Goal: Task Accomplishment & Management: Use online tool/utility

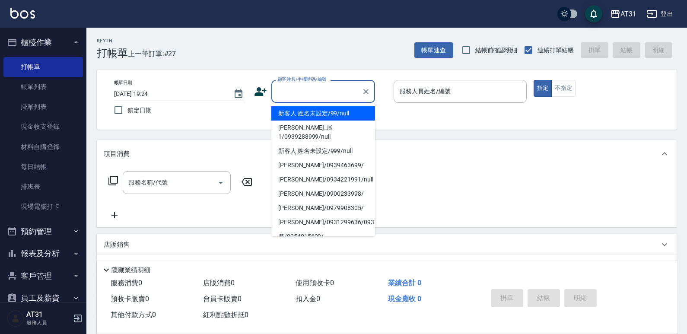
click at [325, 96] on input "顧客姓名/手機號碼/編號" at bounding box center [316, 91] width 83 height 15
type input "新客人 姓名未設定/99/null"
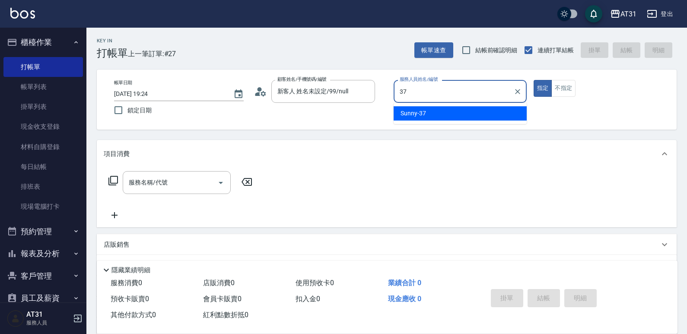
type input "Sunny-37"
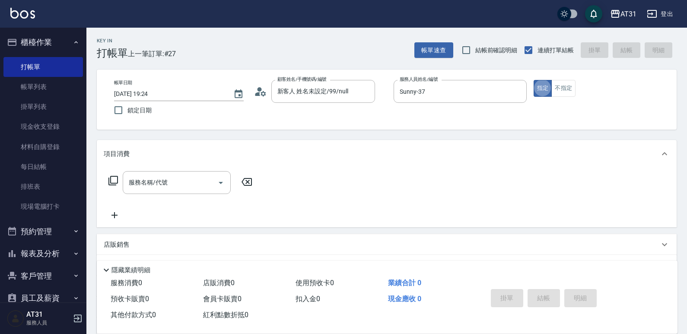
type button "true"
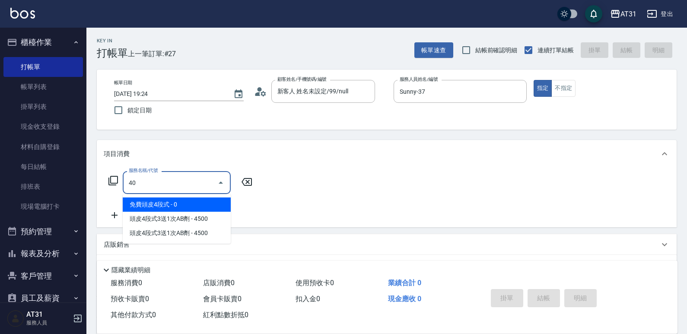
type input "401"
type input "20"
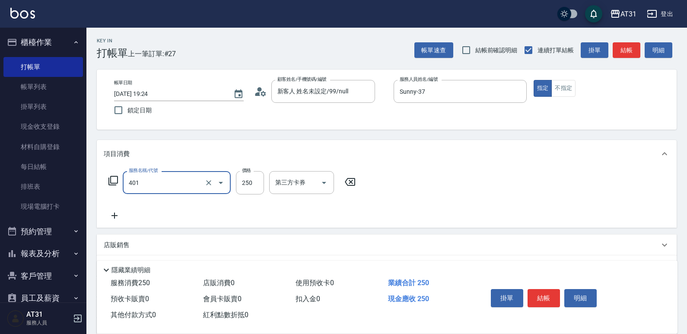
type input "剪髮(401)"
type input "0"
type input "30"
type input "300"
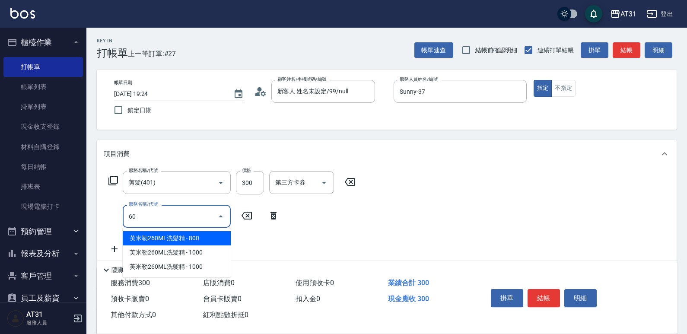
type input "609"
type input "140"
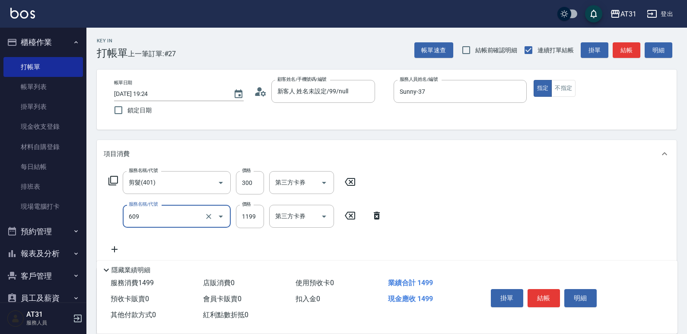
type input "自購三段(609)"
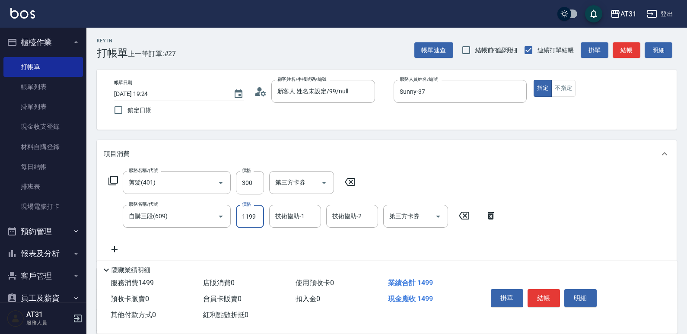
type input "30"
type input "20"
type input "50"
type input "200"
type input "230"
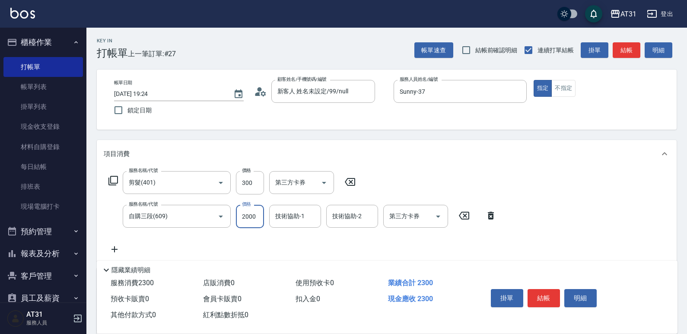
type input "2000"
type input "Lyan-45"
click at [218, 181] on icon "Open" at bounding box center [221, 183] width 10 height 10
click at [210, 186] on icon "Clear" at bounding box center [208, 182] width 9 height 9
type input "200"
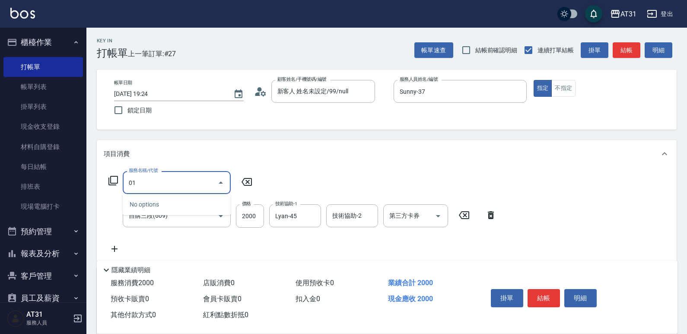
type input "0"
type input "201"
type input "220"
type input "洗髮(201)"
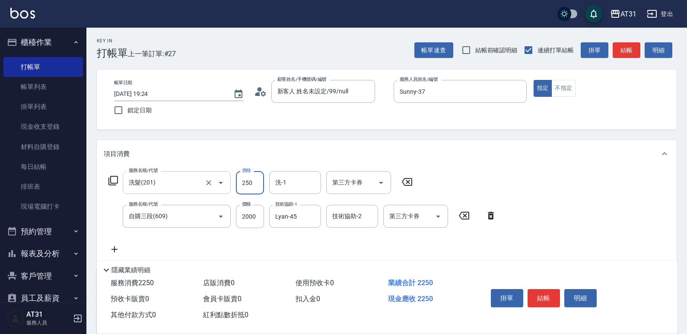
type input "3"
type input "200"
type input "30"
type input "230"
type input "300"
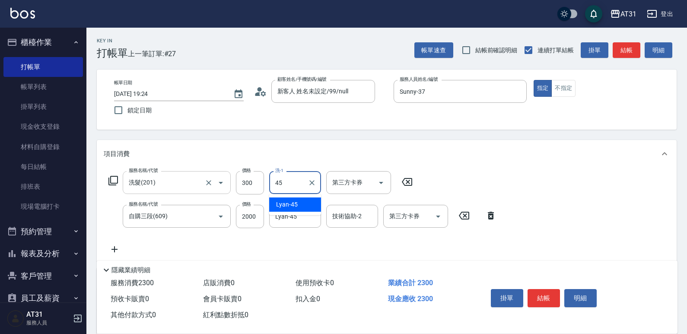
type input "Lyan-45"
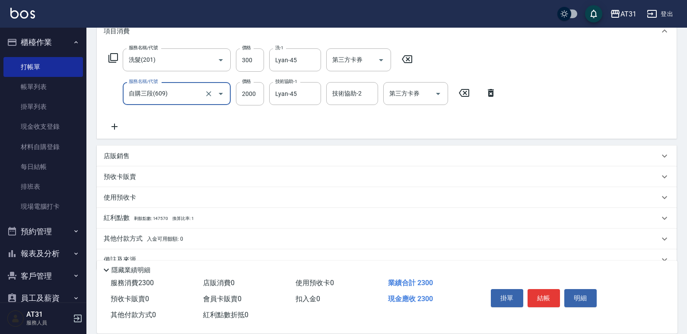
scroll to position [142, 0]
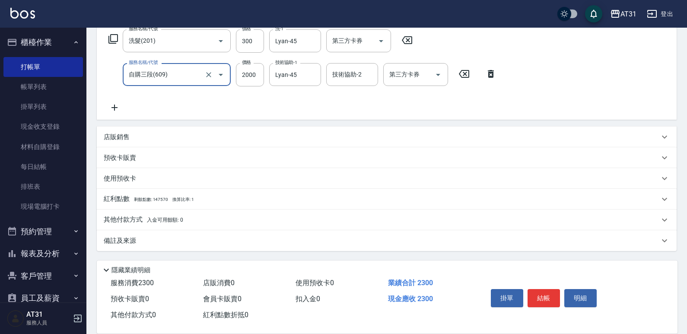
click at [127, 138] on p "店販銷售" at bounding box center [117, 137] width 26 height 9
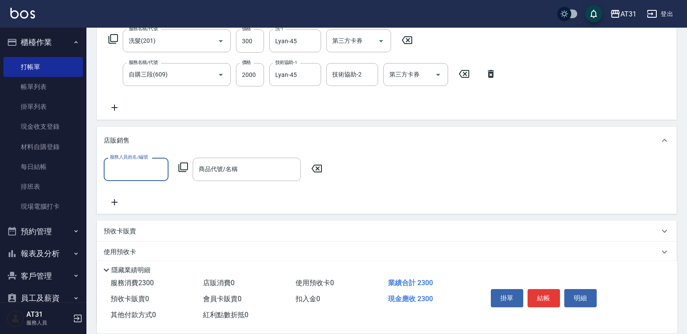
scroll to position [0, 0]
type input "Sunny-37"
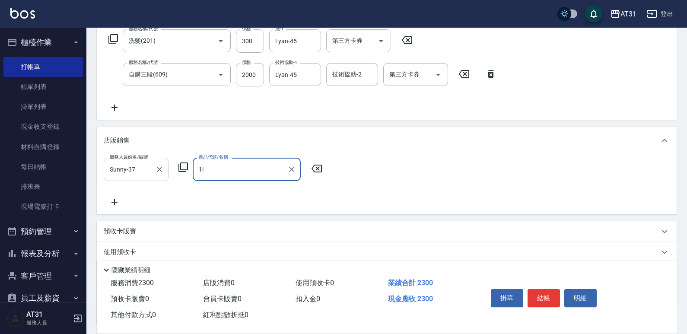
type input "1"
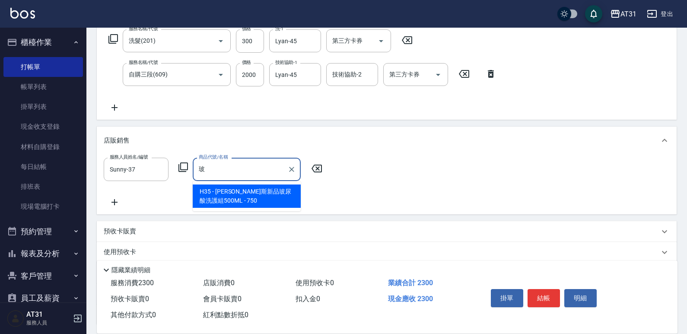
click at [220, 191] on span "H35 - [PERSON_NAME]斯新品玻尿酸洗護組500ML - 750" at bounding box center [247, 195] width 108 height 23
type input "[PERSON_NAME]斯新品玻尿酸洗護組500ML"
type input "300"
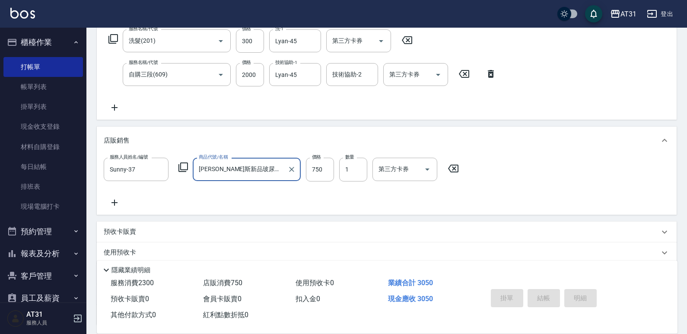
type input "[PERSON_NAME]斯新品玻尿酸洗護組500ML"
type input "[DATE] 20:47"
type input "0"
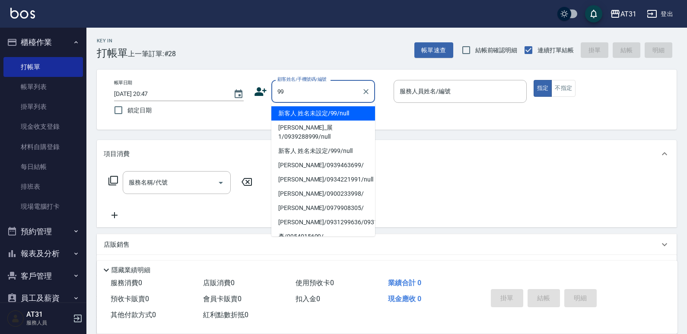
type input "新客人 姓名未設定/99/null"
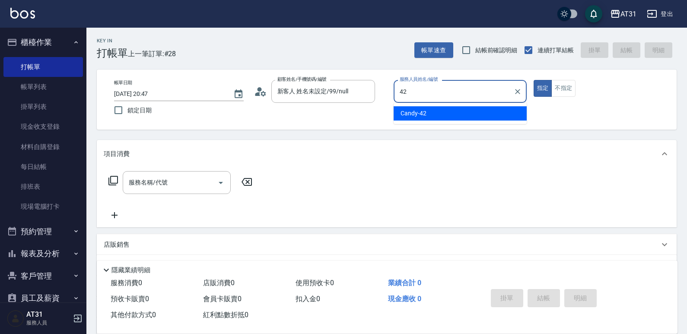
type input "Candy-42"
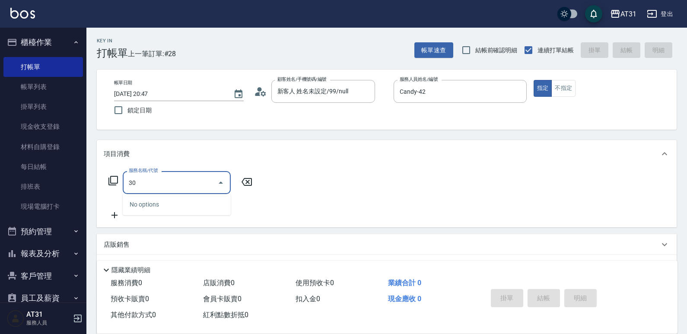
type input "3"
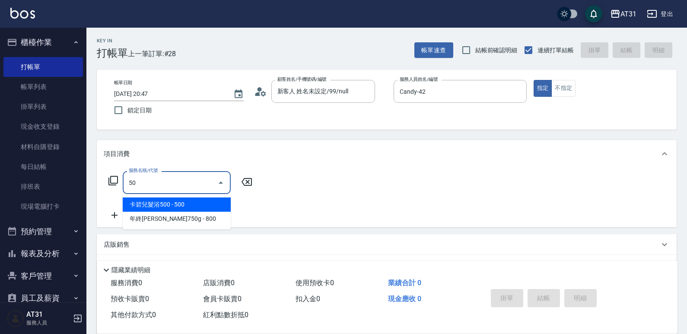
type input "501"
type input "160"
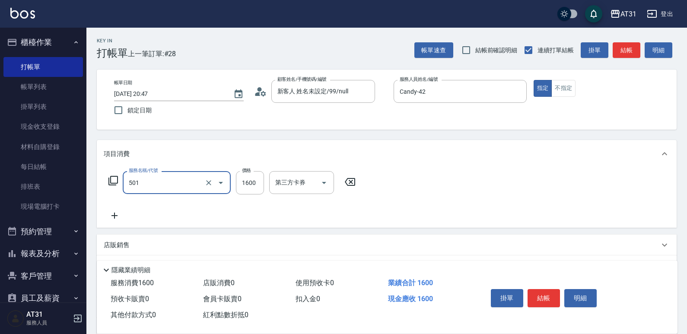
type input "染髮(501)"
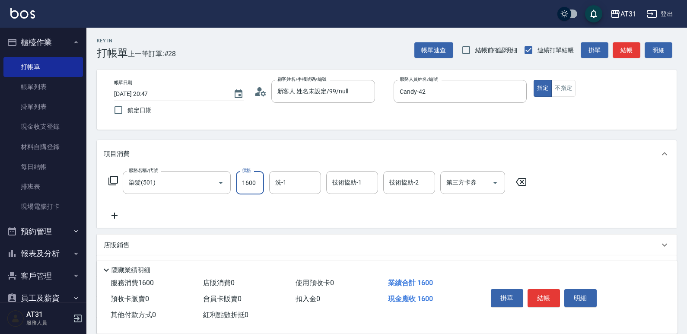
type input "0"
type input "12"
type input "10"
type input "120"
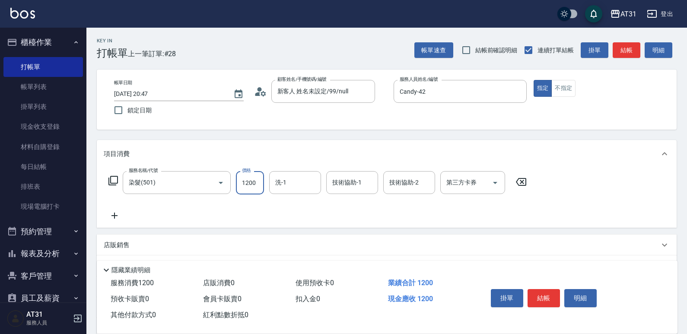
type input "1200"
type input "[PERSON_NAME]-46"
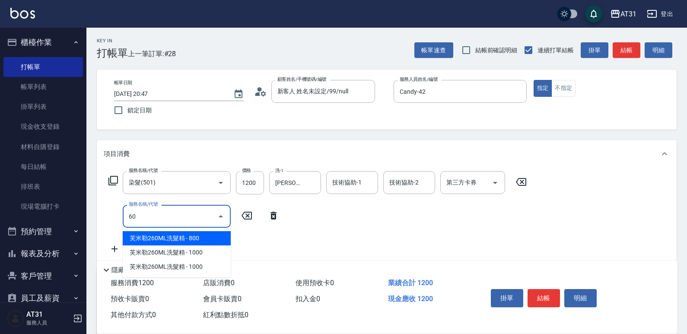
type input "608"
type input "210"
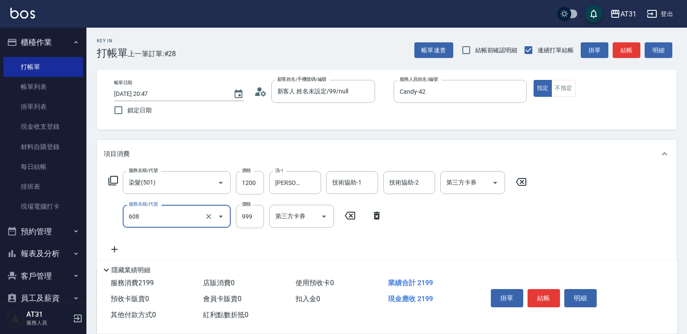
type input "自購二段(608)"
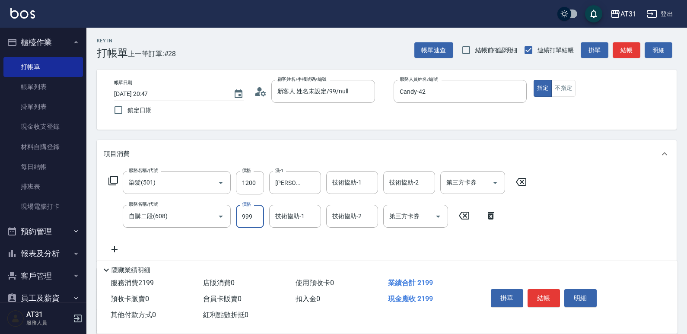
type input "120"
type input "15"
type input "130"
type input "150"
type input "270"
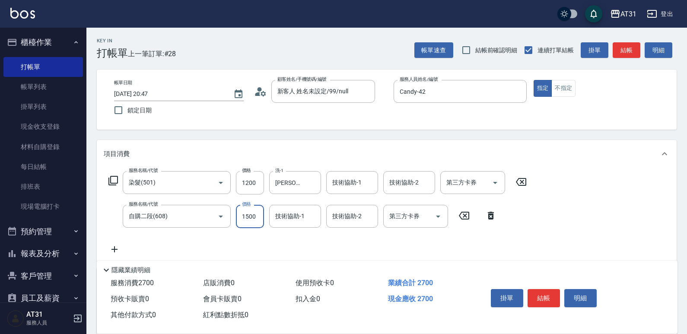
type input "1500"
type input "[PERSON_NAME]-46"
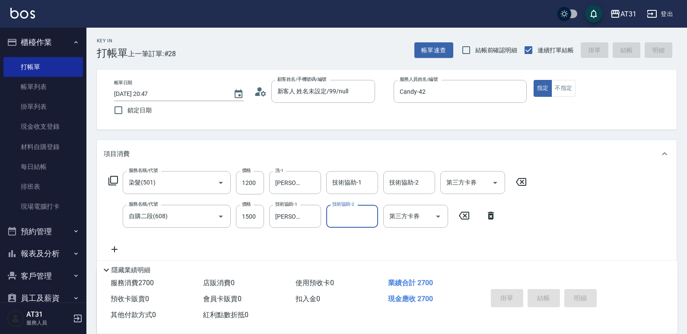
type input "0"
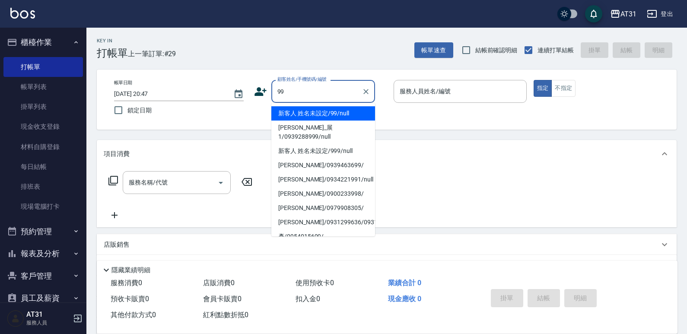
type input "新客人 姓名未設定/99/null"
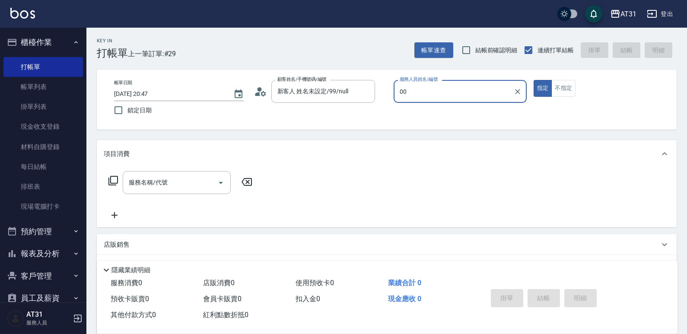
type input "[PERSON_NAME]-00"
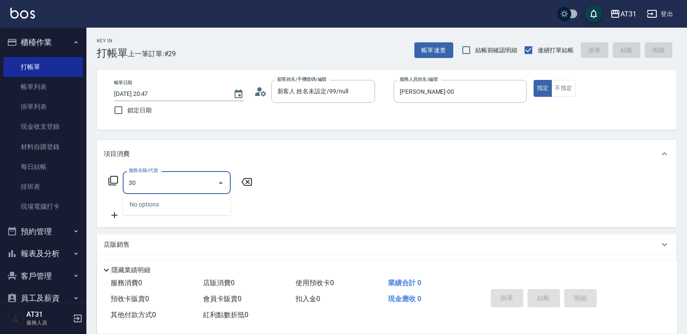
type input "301"
type input "160"
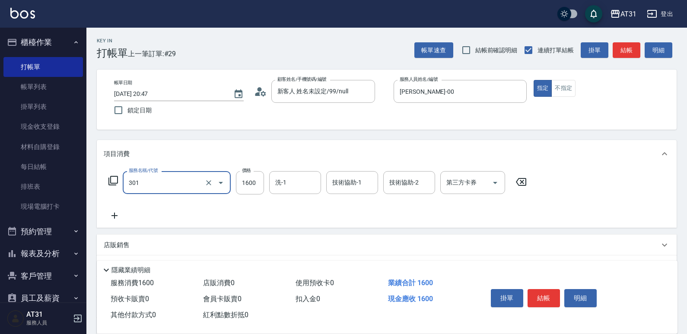
type input "燙髮(301)"
type input "0"
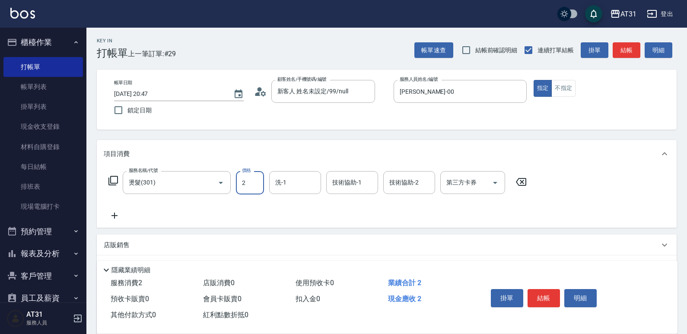
type input "25"
type input "20"
type input "250"
type input "2500"
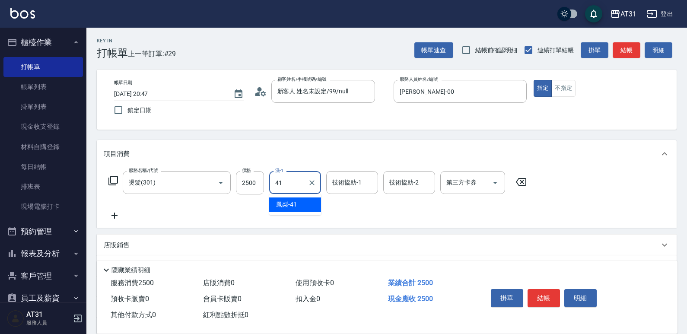
type input "鳳梨-41"
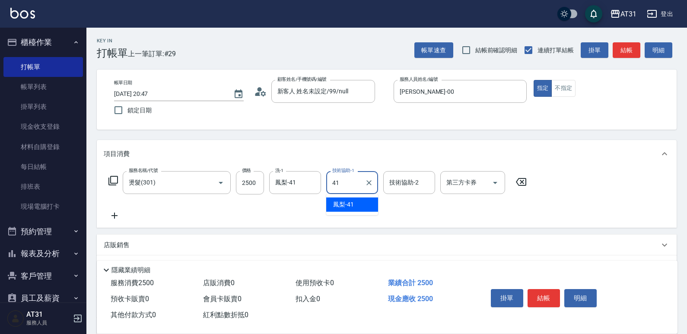
type input "鳳梨-41"
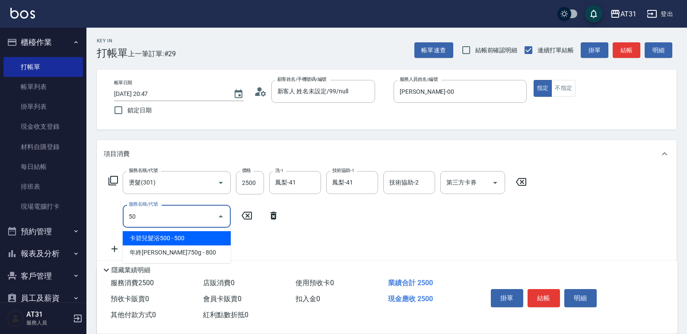
type input "501"
type input "410"
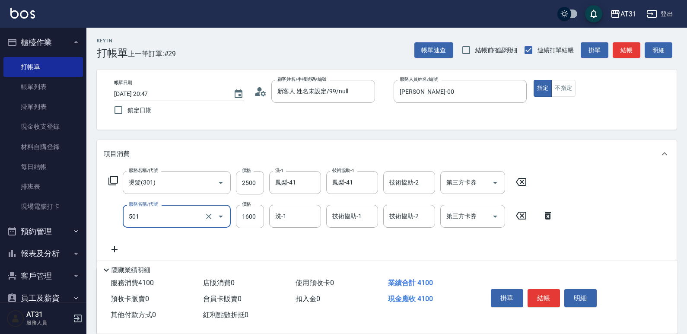
type input "染髮(501)"
type input "250"
type input "25"
type input "270"
type input "250"
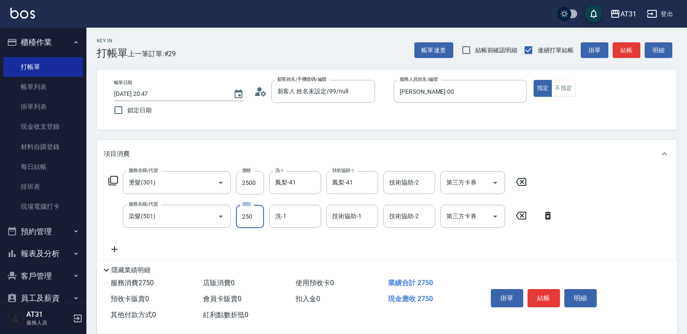
type input "500"
type input "2500"
type input "Ruby-35"
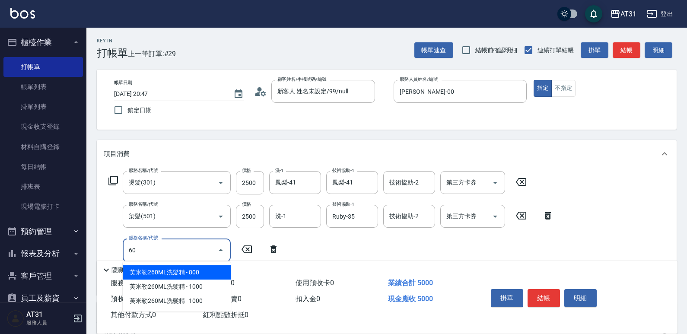
type input "609"
type input "610"
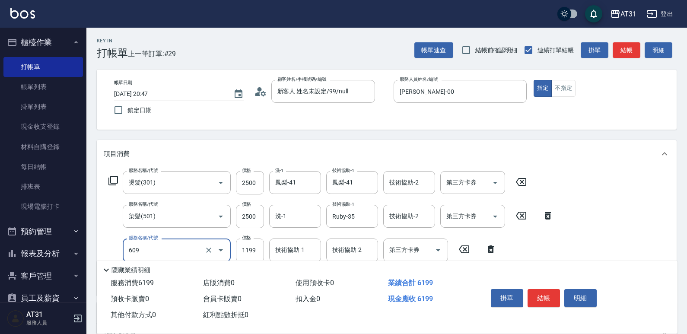
type input "自購三段(609)"
type input "2"
type input "500"
type input "25"
type input "520"
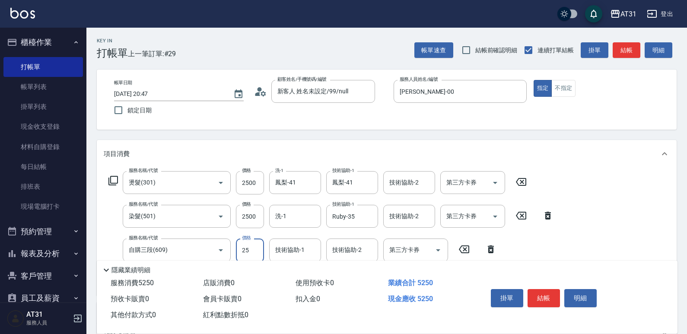
type input "250"
type input "750"
type input "2500"
type input "鳳梨-41"
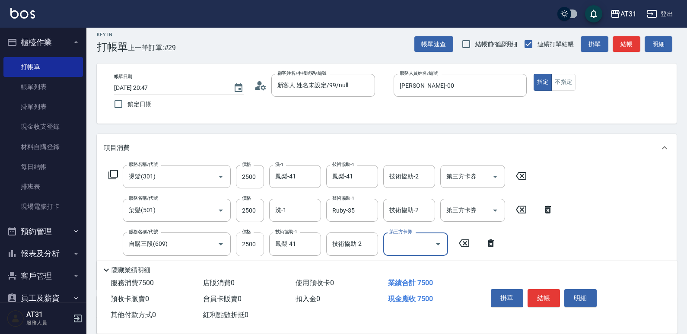
scroll to position [43, 0]
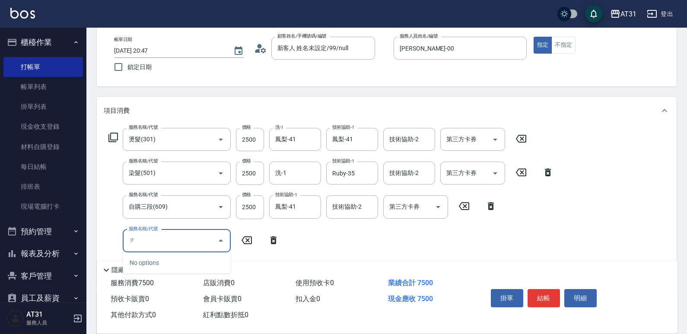
type input "自"
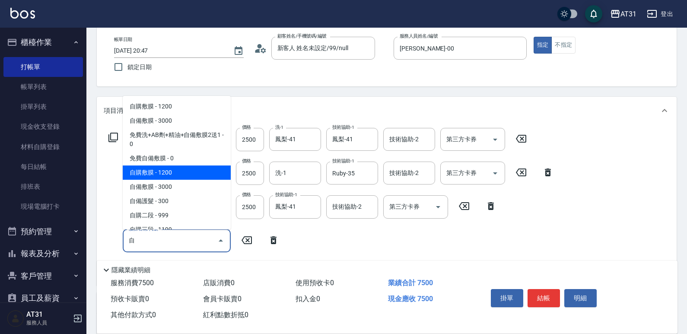
click at [168, 170] on span "自購敷膜 - 1200" at bounding box center [177, 172] width 108 height 14
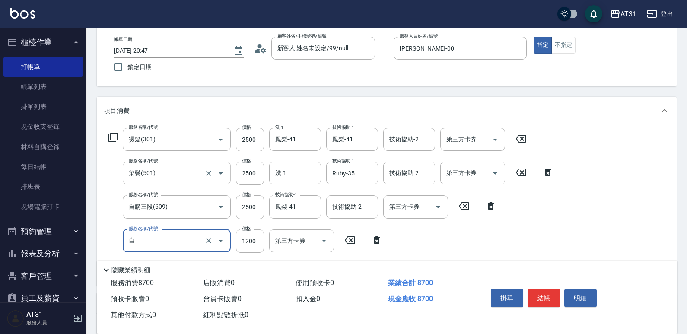
type input "870"
type input "自購敷膜(127)"
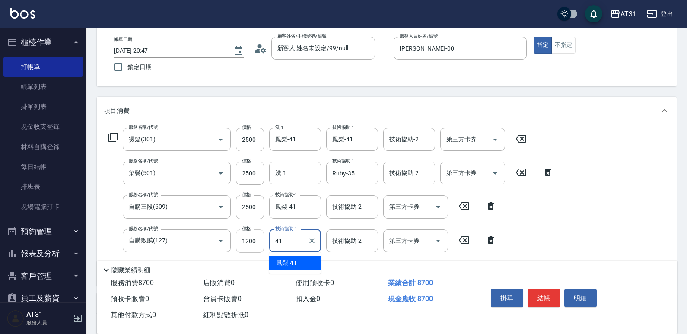
type input "鳳梨-41"
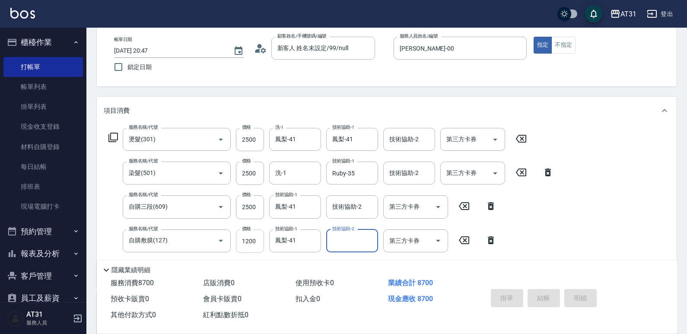
type input "[DATE] 20:49"
type input "0"
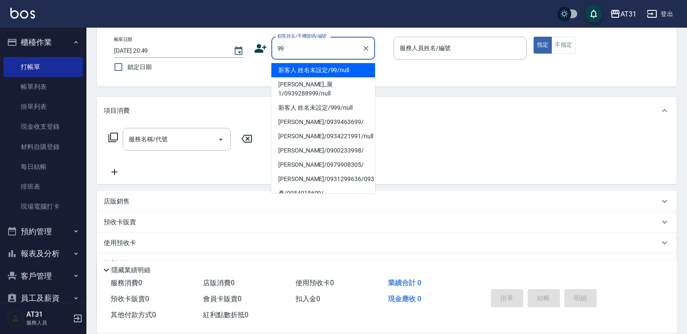
type input "新客人 姓名未設定/99/null"
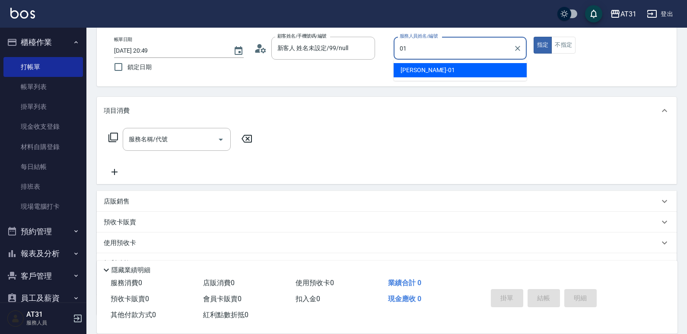
type input "[PERSON_NAME]-01"
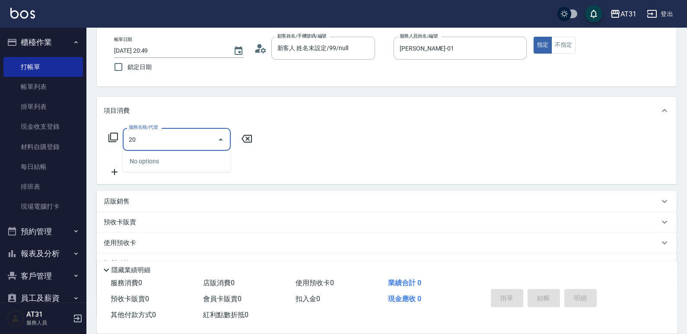
type input "201"
type input "20"
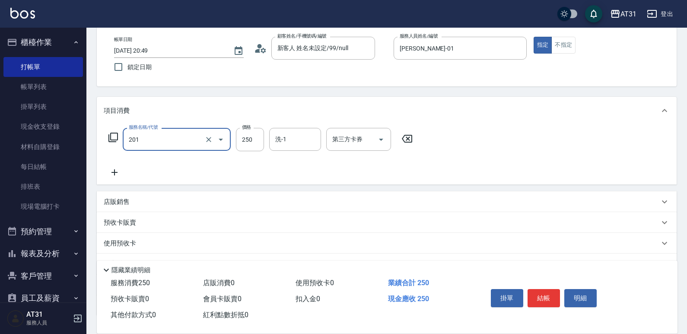
type input "洗髮(201)"
type input "0"
type input "30"
type input "300"
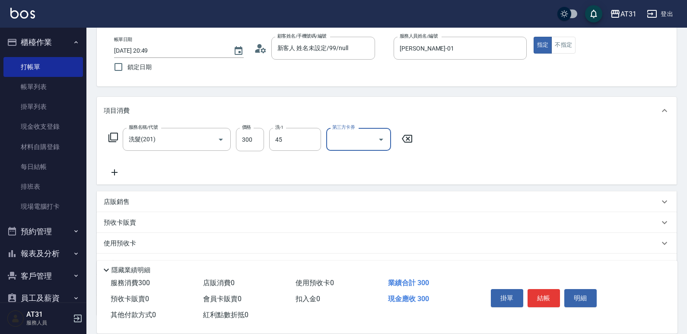
type input "Lyan-45"
click at [569, 48] on button "不指定" at bounding box center [563, 45] width 24 height 17
click at [366, 144] on input "第三方卡券" at bounding box center [352, 139] width 44 height 15
click at [421, 182] on div "服務名稱/代號 洗髮(201) 服務名稱/代號 價格 300 價格 洗-1 Lyan-45 洗-1 第三方卡券 第三方卡券" at bounding box center [387, 154] width 580 height 60
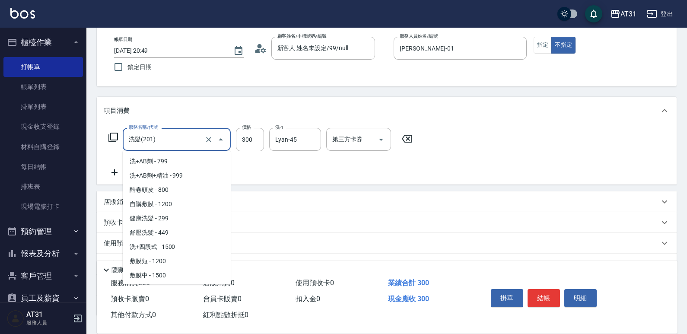
drag, startPoint x: 172, startPoint y: 146, endPoint x: 178, endPoint y: 142, distance: 7.0
click at [173, 145] on input "洗髮(201)" at bounding box center [165, 139] width 76 height 15
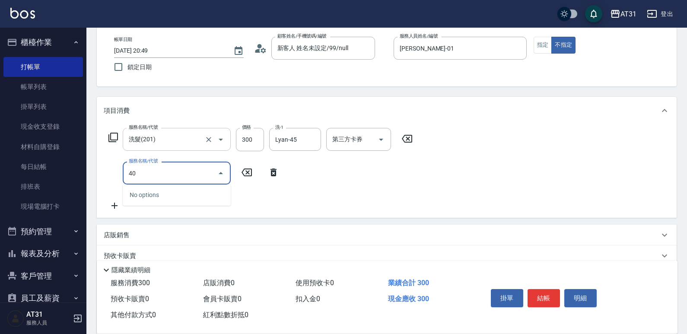
type input "401"
type input "50"
type input "剪髮(401)"
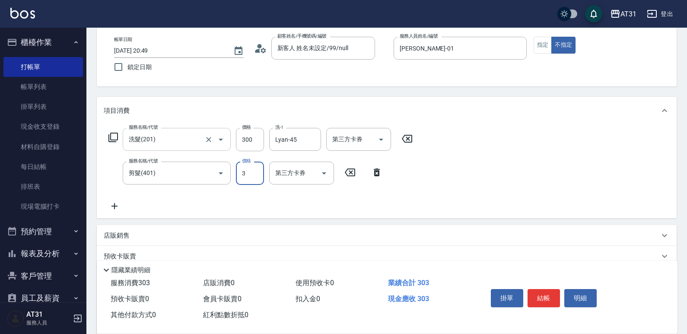
type input "30"
type input "300"
type input "60"
type input "300"
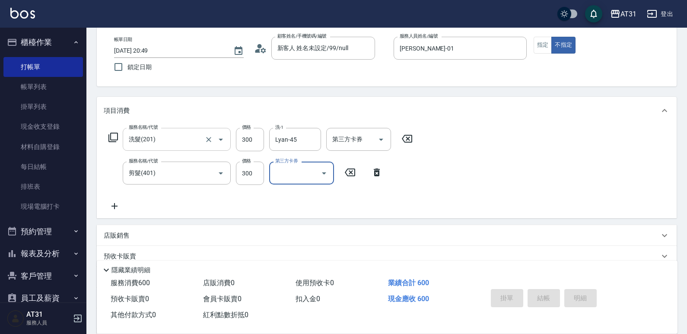
type input "0"
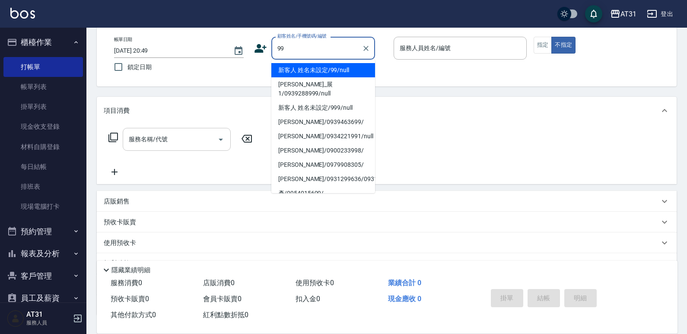
type input "新客人 姓名未設定/99/null"
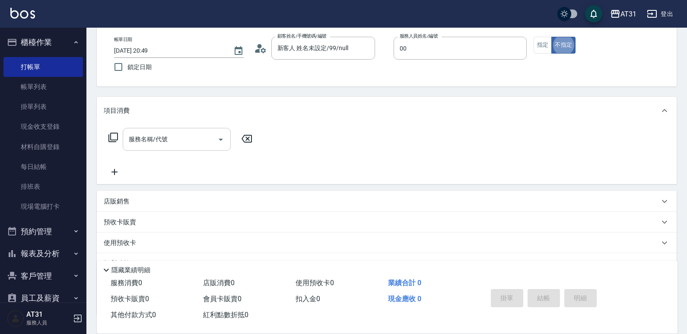
type input "[PERSON_NAME]-00"
type button "false"
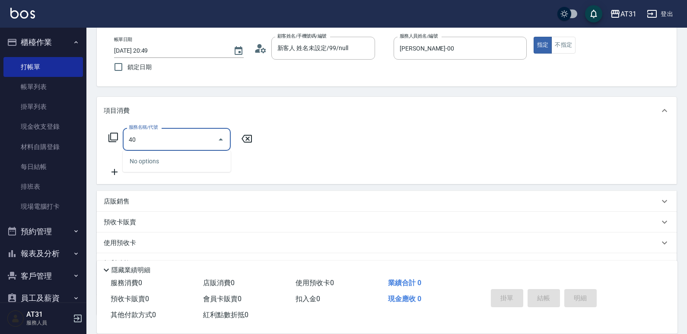
type input "401"
type input "20"
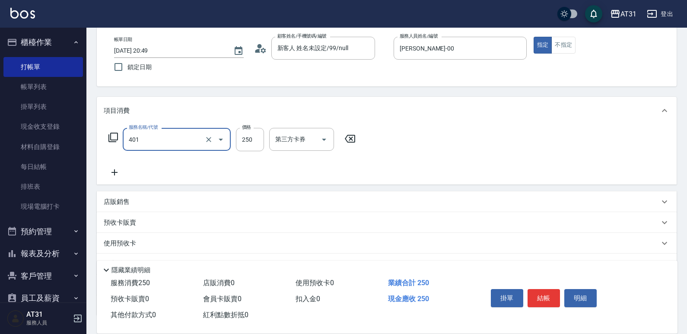
type input "剪髮(401)"
type input "0"
type input "30"
type input "300"
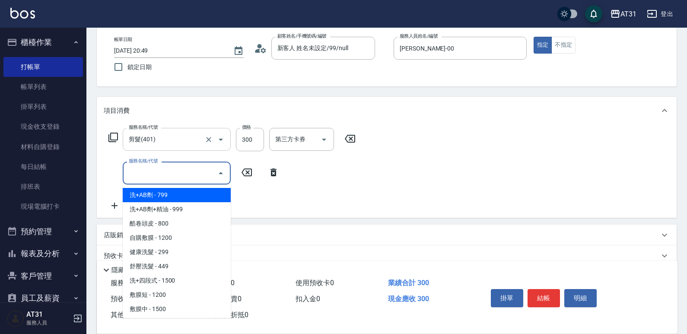
type input "100"
type input "洗+AB劑(101)"
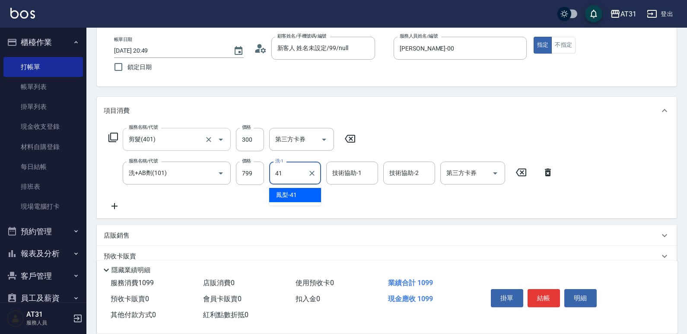
type input "鳳梨-41"
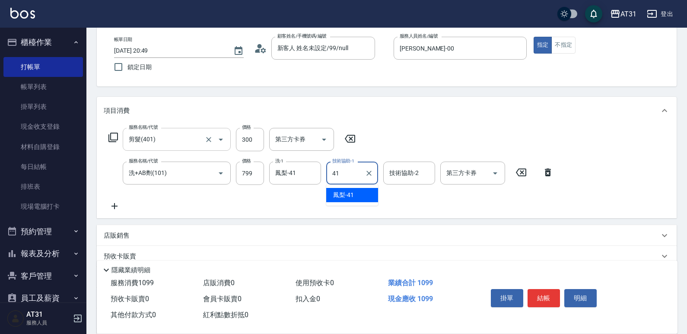
type input "鳳梨-41"
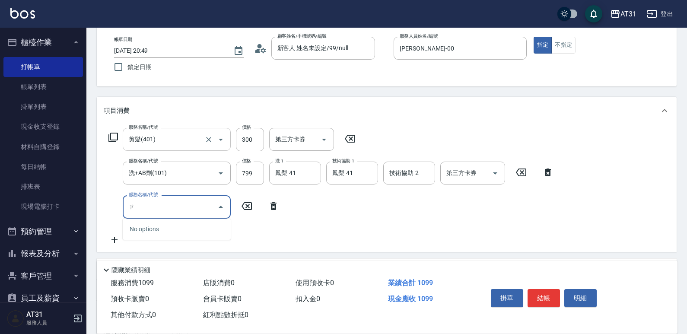
type input "自"
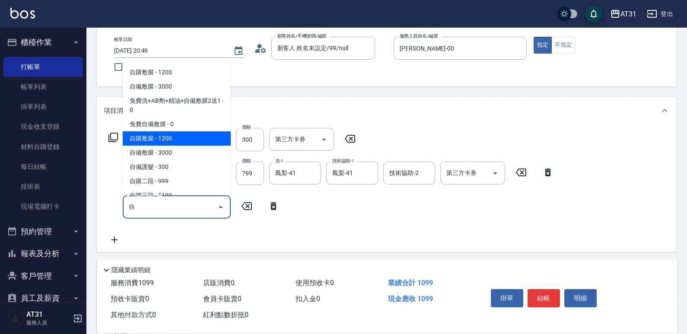
click at [173, 140] on span "自購敷膜 - 1200" at bounding box center [177, 138] width 108 height 14
type input "220"
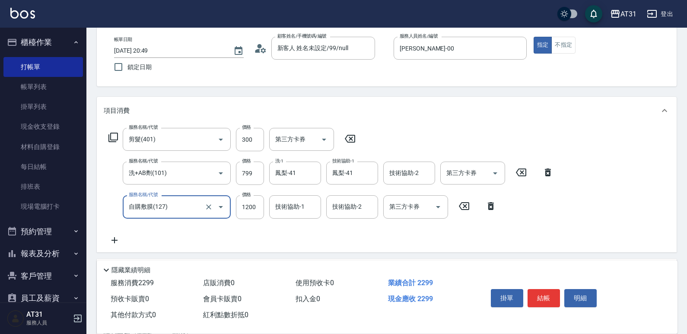
type input "自購敷膜(127)"
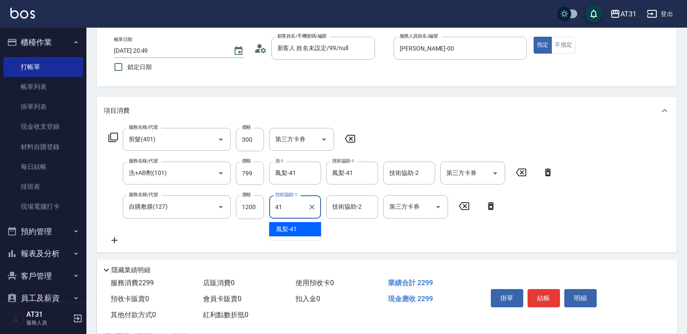
type input "鳳梨-41"
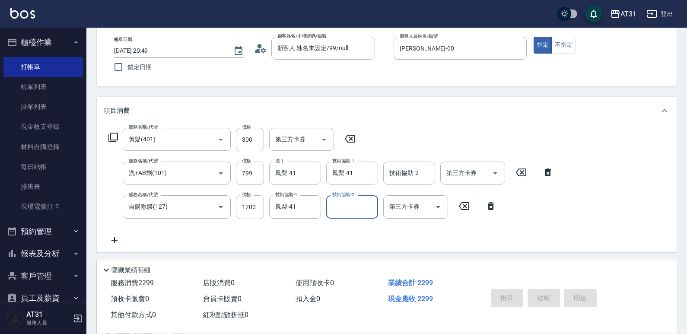
type input "[DATE] 20:50"
type input "0"
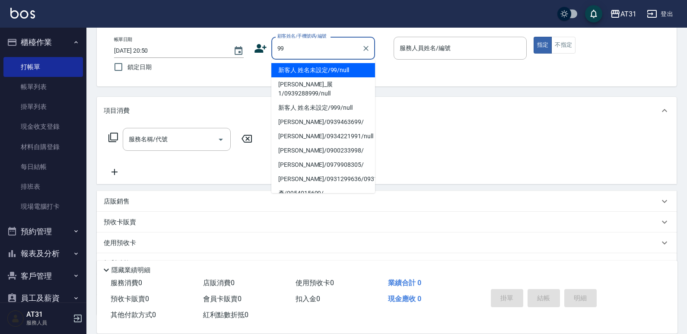
type input "新客人 姓名未設定/99/null"
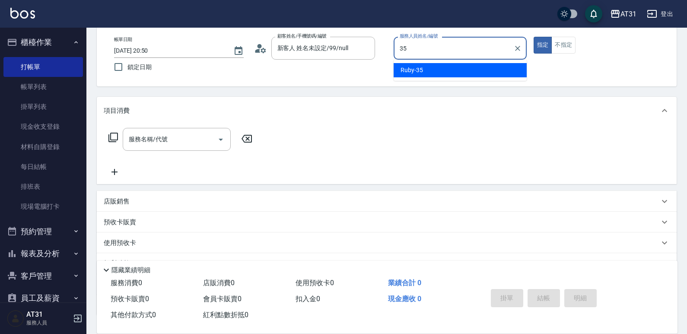
type input "Ruby-35"
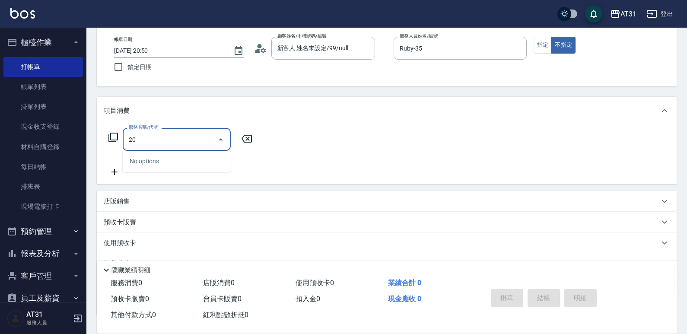
type input "201"
type input "20"
type input "洗髮(201)"
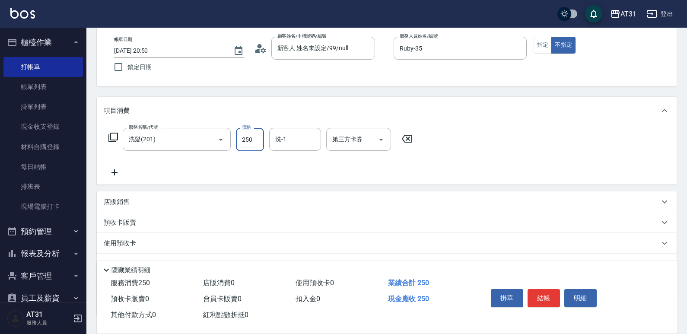
type input "0"
type input "30"
type input "300"
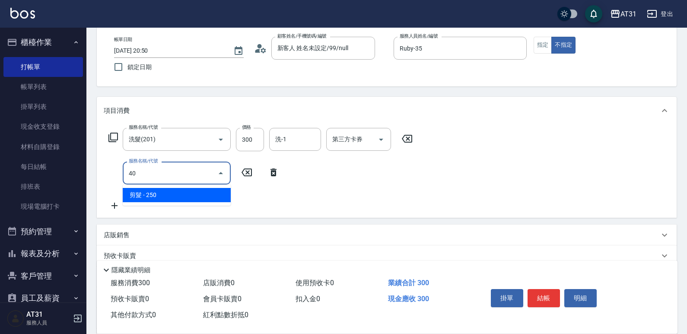
type input "401"
type input "50"
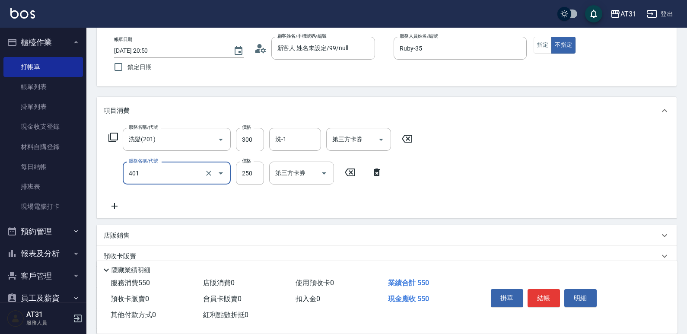
type input "剪髮(401)"
type input "30"
type input "60"
type input "300"
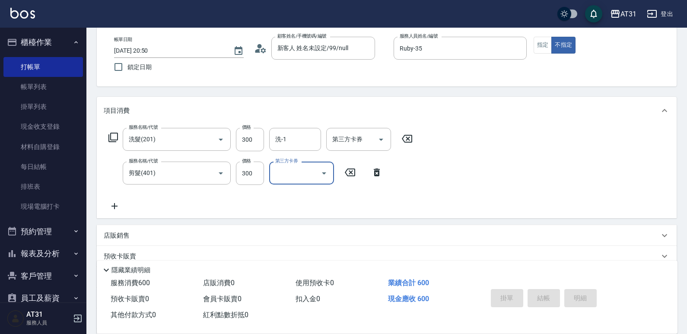
type input "0"
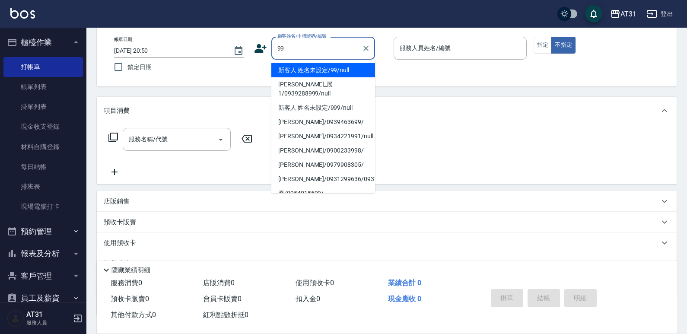
type input "新客人 姓名未設定/99/null"
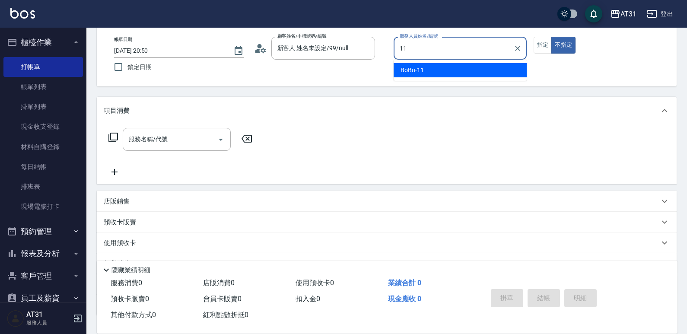
type input "BoBo-11"
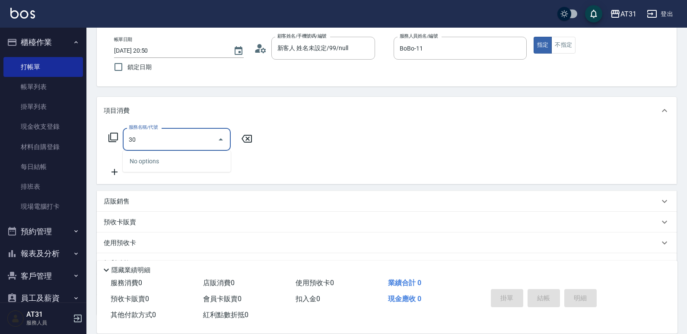
type input "301"
type input "160"
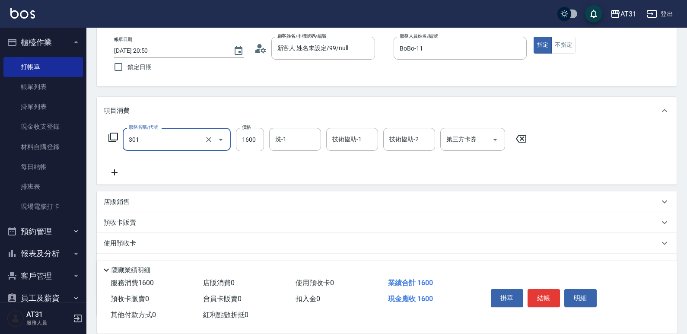
type input "燙髮(301)"
type input "0"
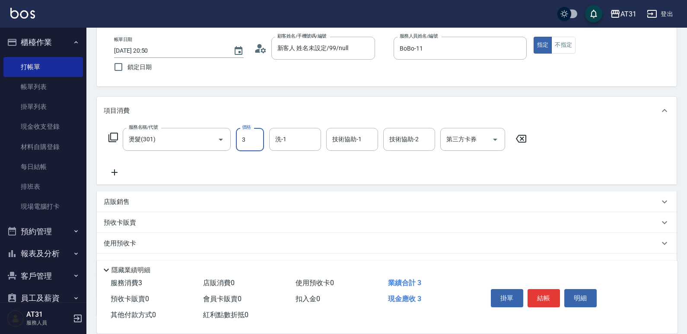
type input "35"
type input "30"
type input "350"
type input "3500"
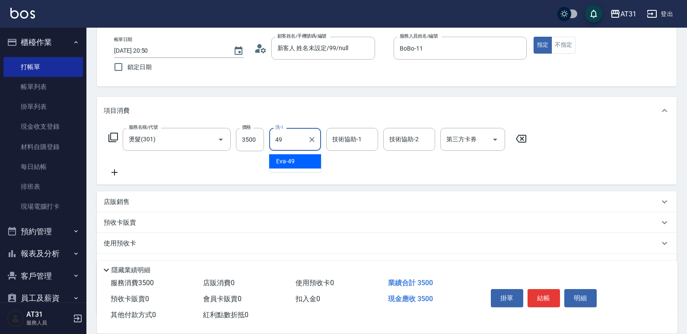
type input "[PERSON_NAME]-49"
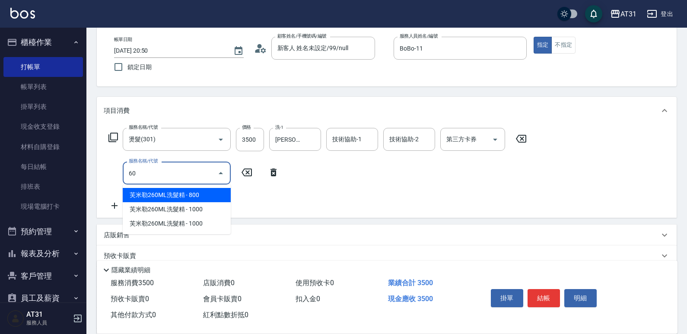
type input "608"
type input "440"
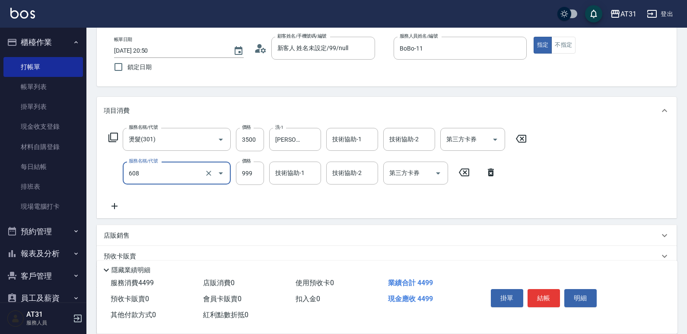
type input "自購二段(608)"
type input "1"
type input "350"
type input "11"
type input "360"
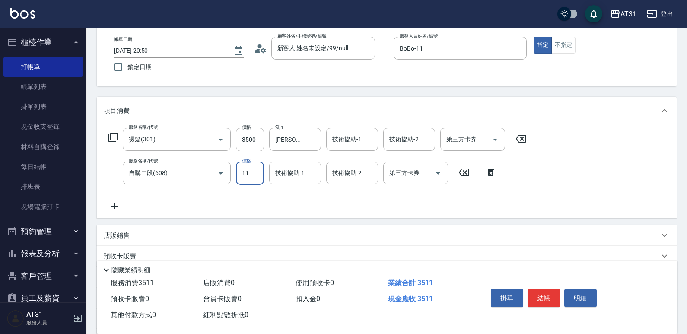
type input "110"
type input "460"
type input "1100"
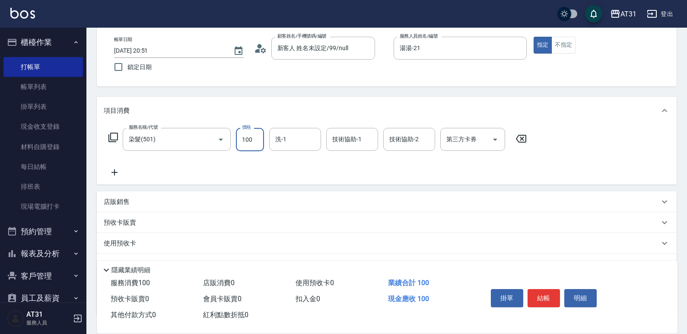
click at [250, 138] on input "100" at bounding box center [250, 139] width 28 height 23
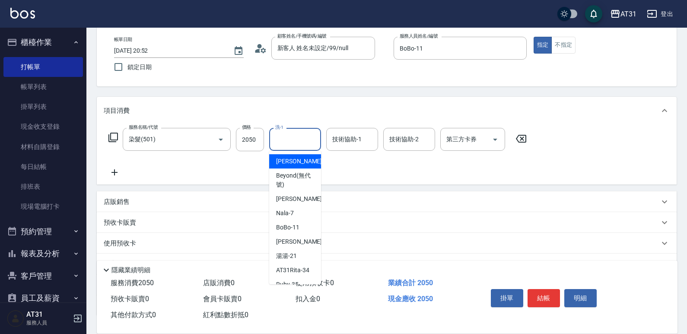
click at [293, 141] on input "洗-1" at bounding box center [295, 139] width 44 height 15
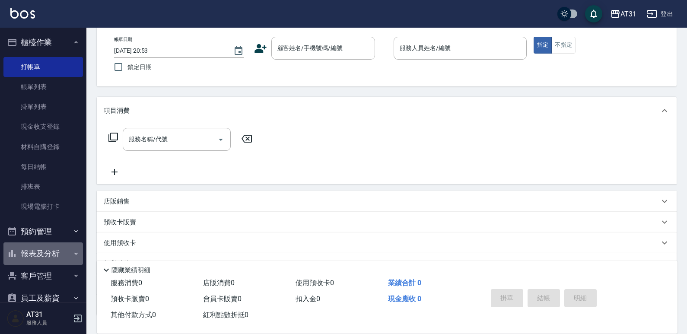
click at [44, 247] on button "報表及分析" at bounding box center [42, 253] width 79 height 22
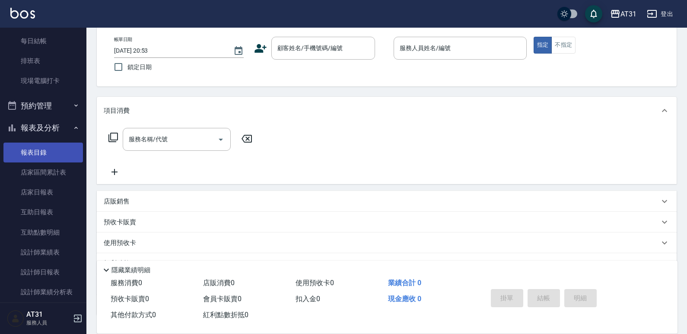
scroll to position [130, 0]
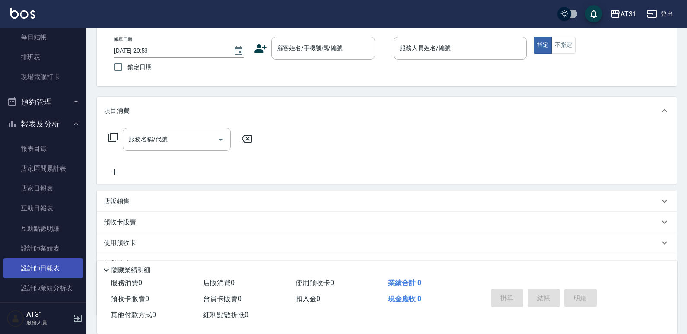
click at [55, 265] on link "設計師日報表" at bounding box center [42, 268] width 79 height 20
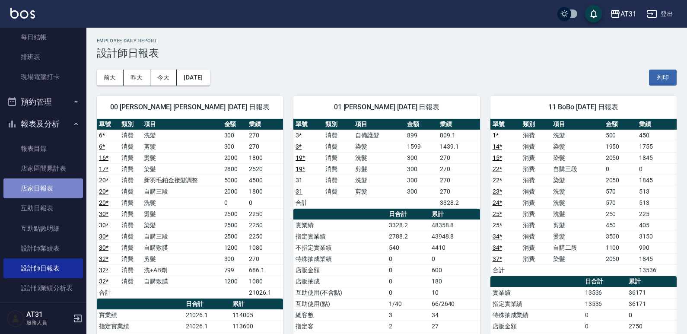
click at [48, 184] on link "店家日報表" at bounding box center [42, 188] width 79 height 20
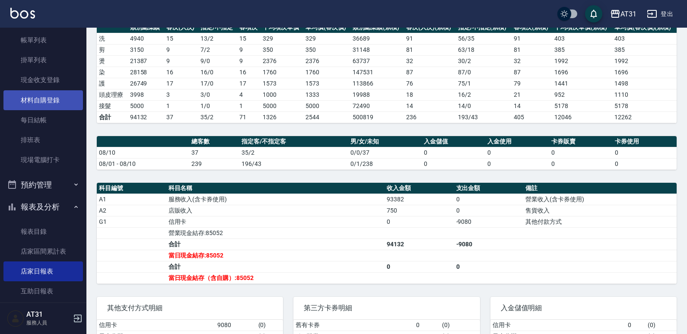
scroll to position [43, 0]
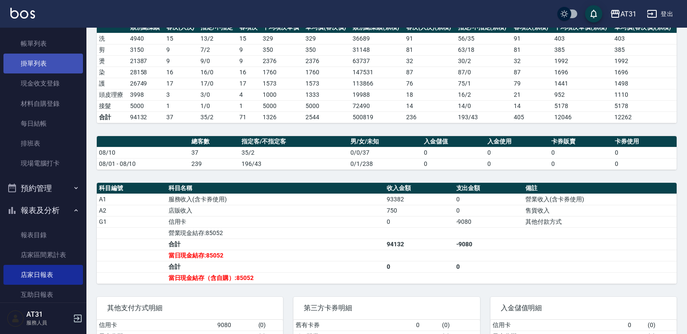
click at [40, 70] on link "掛單列表" at bounding box center [42, 64] width 79 height 20
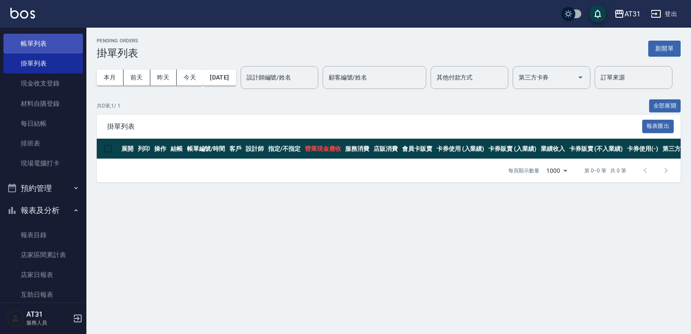
click at [48, 47] on link "帳單列表" at bounding box center [42, 44] width 79 height 20
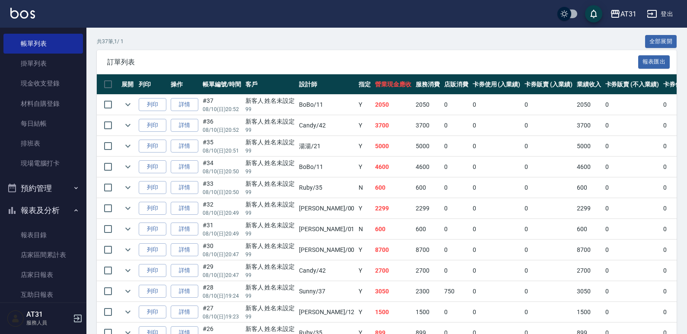
scroll to position [173, 0]
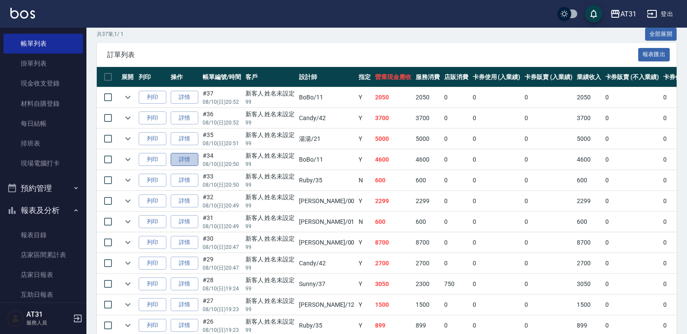
click at [188, 158] on link "詳情" at bounding box center [185, 159] width 28 height 13
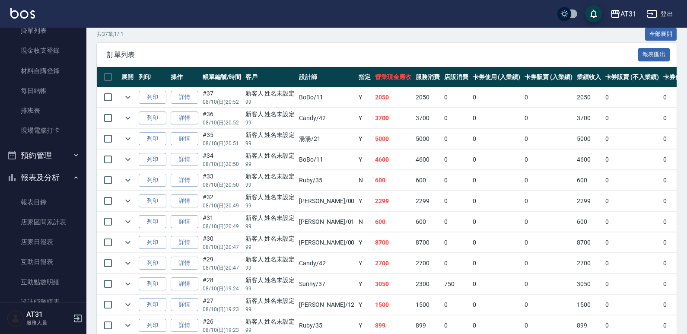
scroll to position [173, 0]
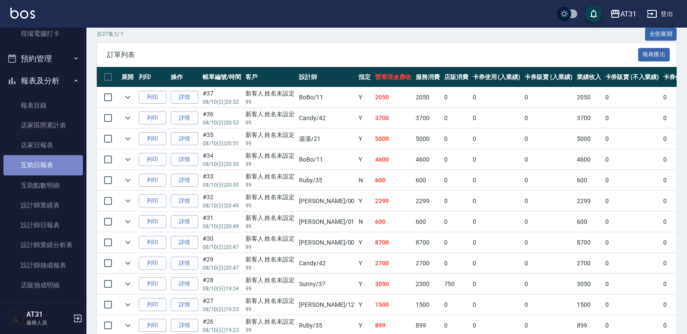
click at [44, 163] on link "互助日報表" at bounding box center [42, 165] width 79 height 20
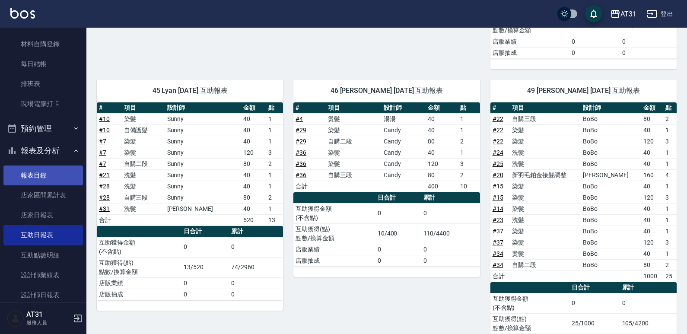
scroll to position [130, 0]
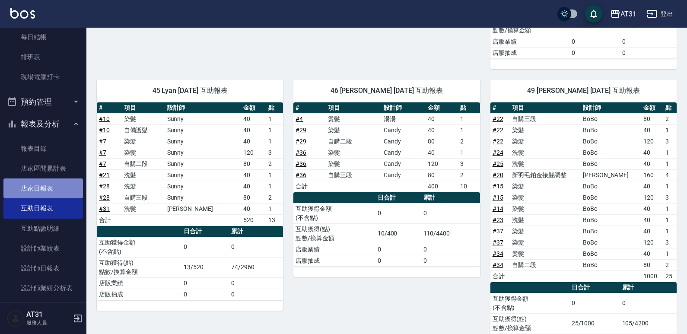
click at [55, 187] on link "店家日報表" at bounding box center [42, 188] width 79 height 20
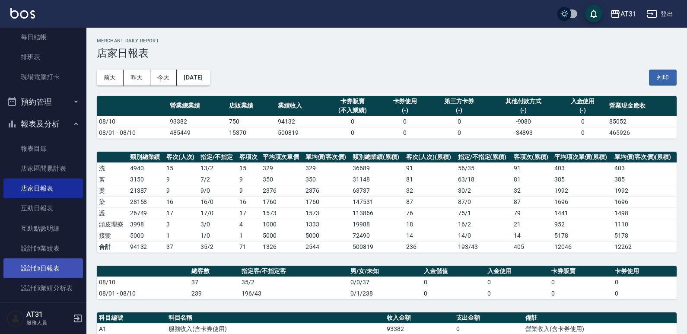
click at [41, 264] on link "設計師日報表" at bounding box center [42, 268] width 79 height 20
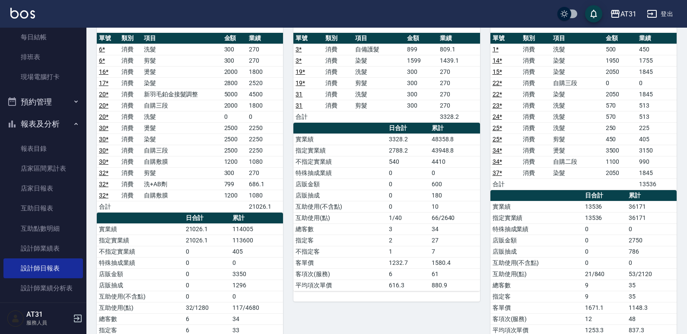
scroll to position [86, 0]
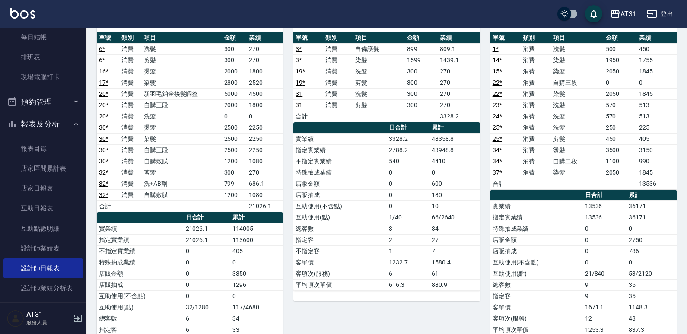
drag, startPoint x: 258, startPoint y: 231, endPoint x: 252, endPoint y: 234, distance: 6.6
drag, startPoint x: 252, startPoint y: 234, endPoint x: 229, endPoint y: 244, distance: 25.0
drag, startPoint x: 229, startPoint y: 244, endPoint x: 223, endPoint y: 242, distance: 6.8
click at [207, 249] on td "0" at bounding box center [207, 250] width 47 height 11
drag, startPoint x: 220, startPoint y: 242, endPoint x: 196, endPoint y: 250, distance: 25.7
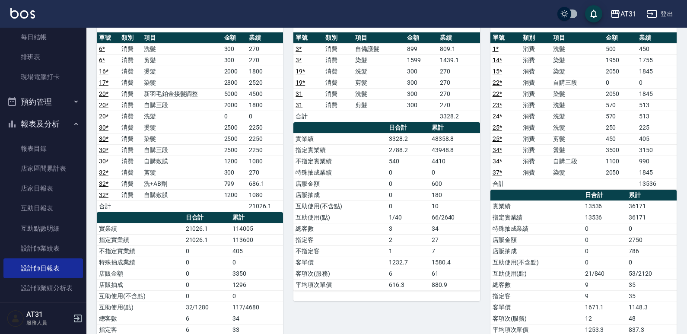
drag, startPoint x: 196, startPoint y: 250, endPoint x: 164, endPoint y: 256, distance: 32.5
click at [164, 256] on td "不指定實業績" at bounding box center [140, 250] width 87 height 11
drag, startPoint x: 388, startPoint y: 206, endPoint x: 358, endPoint y: 218, distance: 33.1
click at [358, 218] on td "互助使用(點)" at bounding box center [339, 217] width 93 height 11
drag, startPoint x: 461, startPoint y: 174, endPoint x: 380, endPoint y: 209, distance: 87.9
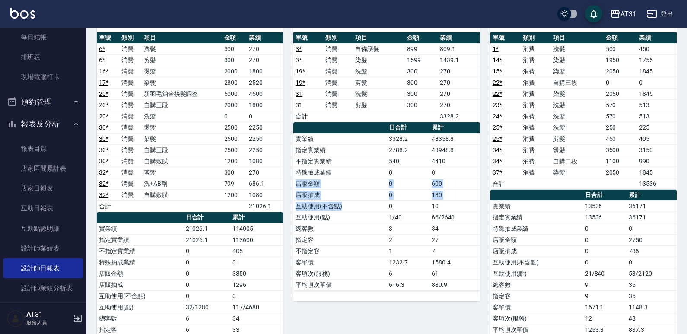
click at [380, 209] on tbody "實業績 3328.2 48358.8 指定實業績 2788.2 43948.8 不指定實業績 540 4410 特殊抽成業績 0 0 店販金額 0 600 店…" at bounding box center [386, 211] width 186 height 157
click at [424, 157] on td "540" at bounding box center [408, 161] width 43 height 11
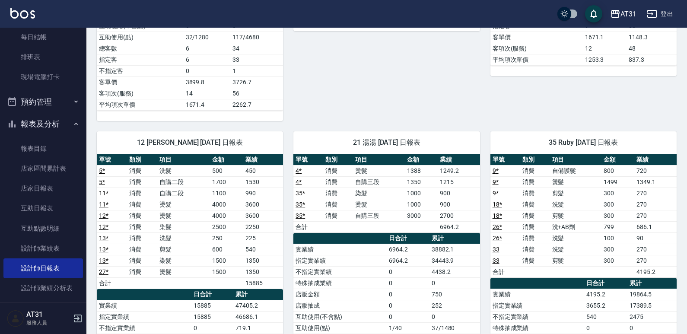
scroll to position [432, 0]
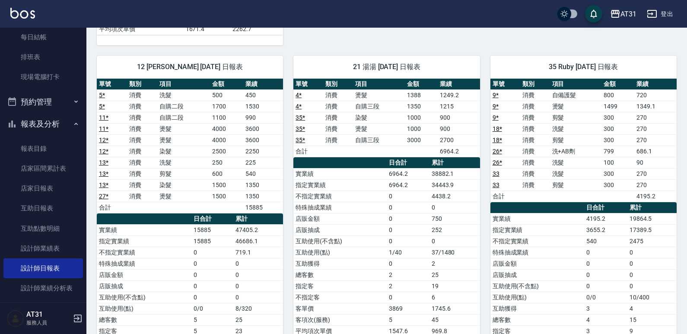
drag, startPoint x: 454, startPoint y: 179, endPoint x: 410, endPoint y: 186, distance: 44.7
click at [410, 186] on td "6964.2" at bounding box center [408, 184] width 43 height 11
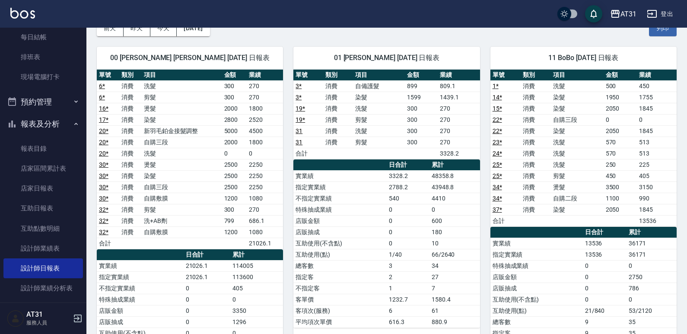
scroll to position [43, 0]
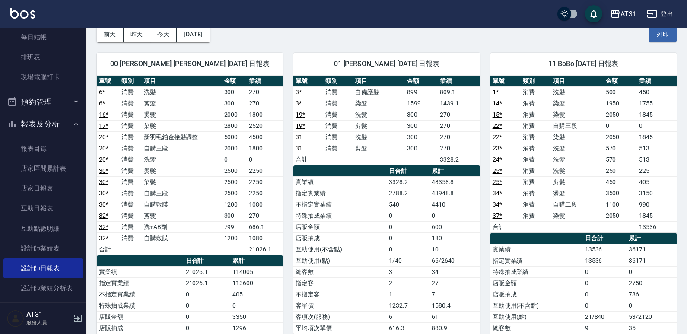
click at [632, 251] on td "36171" at bounding box center [651, 249] width 50 height 11
click at [633, 251] on td "36171" at bounding box center [651, 249] width 50 height 11
click at [588, 276] on td "0" at bounding box center [605, 271] width 44 height 11
drag, startPoint x: 613, startPoint y: 248, endPoint x: 530, endPoint y: 255, distance: 83.7
drag, startPoint x: 530, startPoint y: 255, endPoint x: 495, endPoint y: 276, distance: 40.3
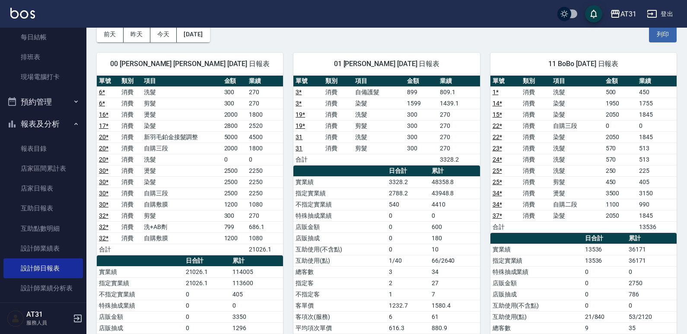
drag, startPoint x: 495, startPoint y: 276, endPoint x: 426, endPoint y: 281, distance: 69.7
click at [426, 281] on td "2" at bounding box center [408, 282] width 43 height 11
drag, startPoint x: 432, startPoint y: 273, endPoint x: 378, endPoint y: 271, distance: 53.6
drag, startPoint x: 378, startPoint y: 271, endPoint x: 353, endPoint y: 271, distance: 25.5
drag, startPoint x: 353, startPoint y: 271, endPoint x: 330, endPoint y: 277, distance: 23.6
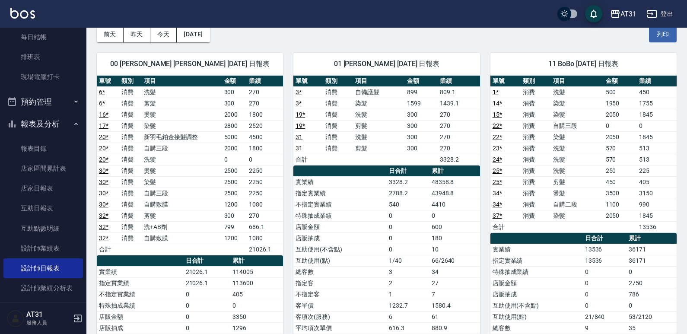
click at [328, 278] on td "指定客" at bounding box center [339, 282] width 93 height 11
drag, startPoint x: 636, startPoint y: 248, endPoint x: 577, endPoint y: 274, distance: 64.6
click at [577, 274] on td "特殊抽成業績" at bounding box center [536, 271] width 92 height 11
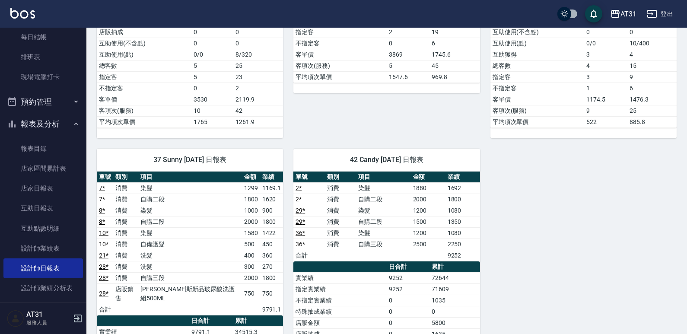
scroll to position [691, 0]
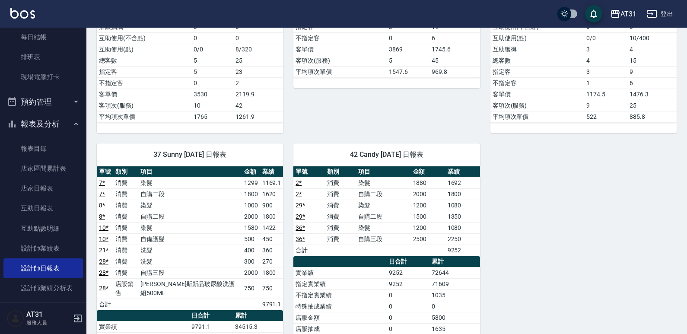
drag, startPoint x: 543, startPoint y: 223, endPoint x: 486, endPoint y: 232, distance: 57.8
drag, startPoint x: 486, startPoint y: 232, endPoint x: 424, endPoint y: 229, distance: 61.4
drag, startPoint x: 424, startPoint y: 229, endPoint x: 403, endPoint y: 237, distance: 23.0
drag, startPoint x: 403, startPoint y: 237, endPoint x: 377, endPoint y: 241, distance: 25.8
click at [377, 241] on td "自購三段" at bounding box center [383, 238] width 54 height 11
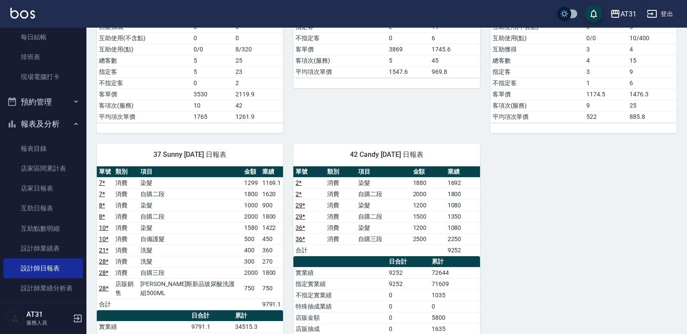
drag, startPoint x: 622, startPoint y: 205, endPoint x: 558, endPoint y: 231, distance: 68.8
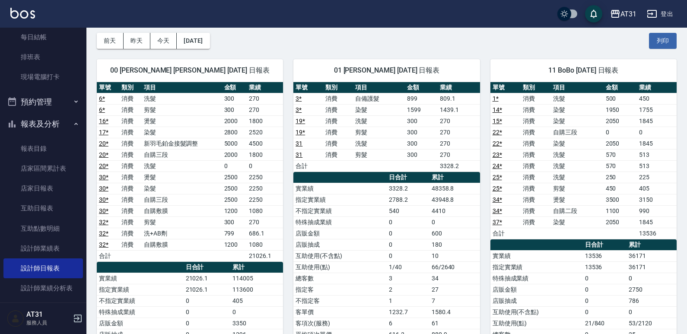
scroll to position [0, 0]
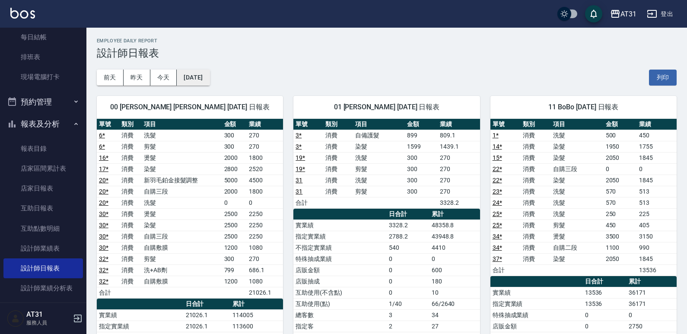
click at [197, 73] on button "[DATE]" at bounding box center [193, 78] width 33 height 16
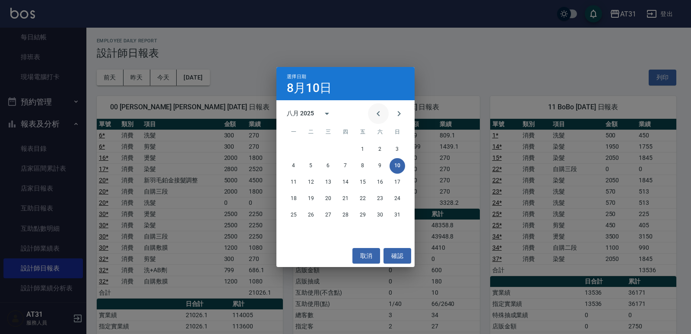
click at [374, 118] on icon "Previous month" at bounding box center [378, 113] width 10 height 10
click at [350, 168] on button "10" at bounding box center [346, 166] width 16 height 16
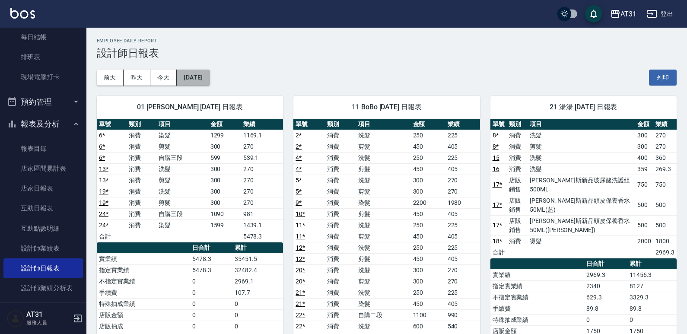
click at [210, 77] on button "[DATE]" at bounding box center [193, 78] width 33 height 16
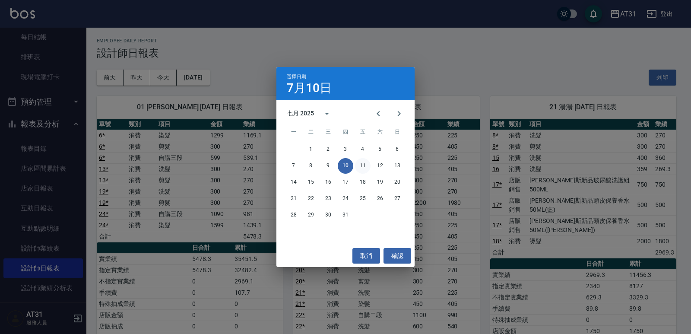
click at [365, 168] on button "11" at bounding box center [363, 166] width 16 height 16
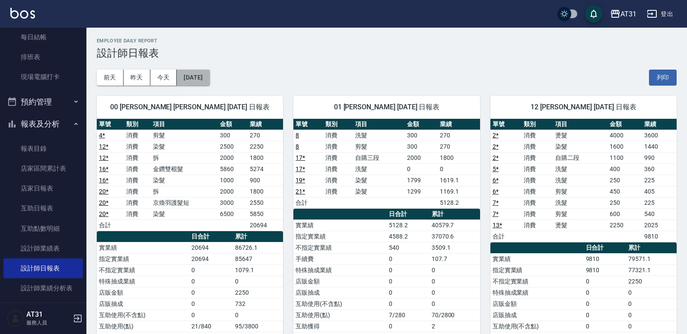
click at [207, 81] on button "[DATE]" at bounding box center [193, 78] width 33 height 16
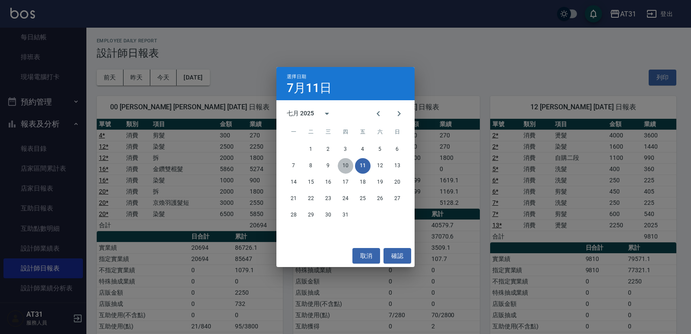
click at [348, 171] on button "10" at bounding box center [346, 166] width 16 height 16
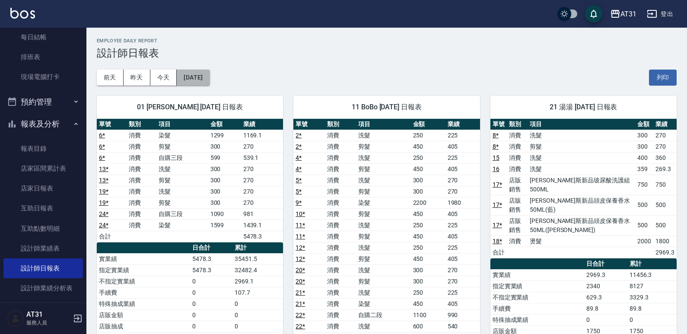
click at [210, 79] on button "[DATE]" at bounding box center [193, 78] width 33 height 16
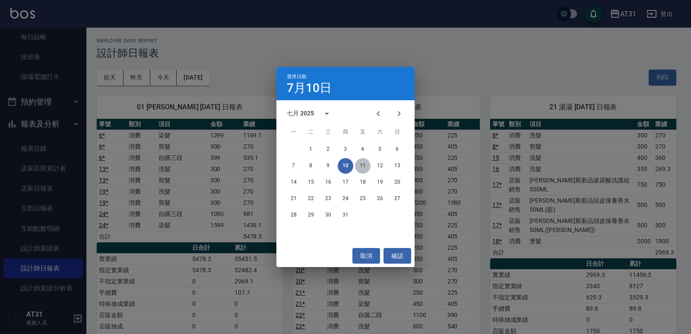
click at [360, 166] on button "11" at bounding box center [363, 166] width 16 height 16
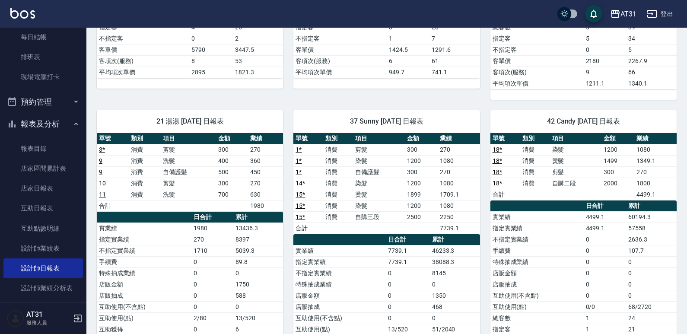
scroll to position [336, 0]
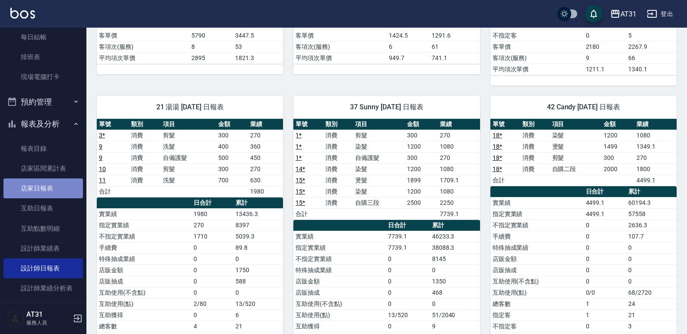
click at [44, 188] on link "店家日報表" at bounding box center [42, 188] width 79 height 20
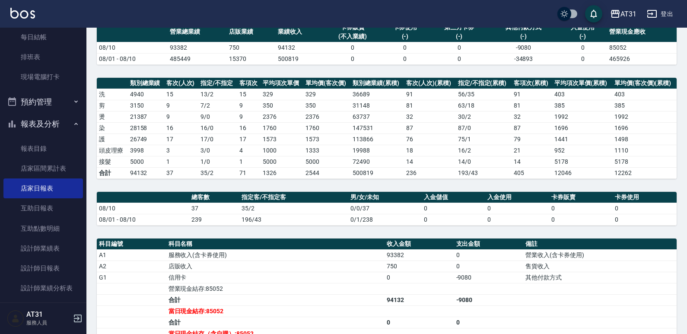
scroll to position [31, 0]
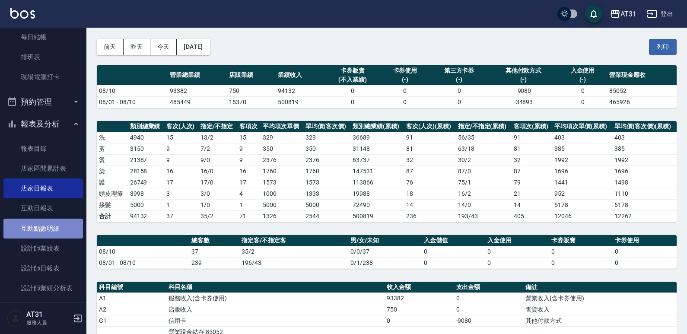
click at [60, 234] on link "互助點數明細" at bounding box center [42, 229] width 79 height 20
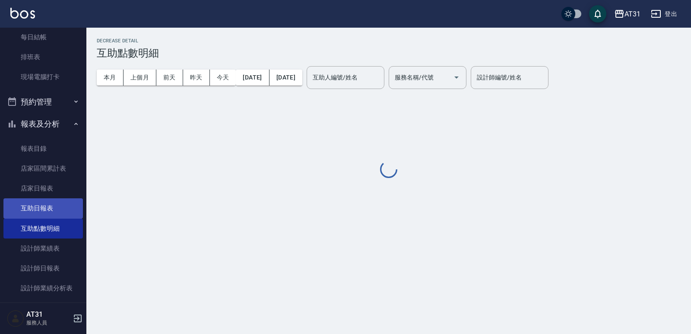
click at [55, 212] on link "互助日報表" at bounding box center [42, 208] width 79 height 20
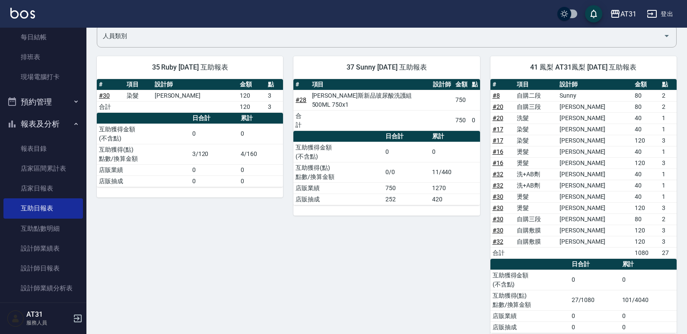
scroll to position [86, 0]
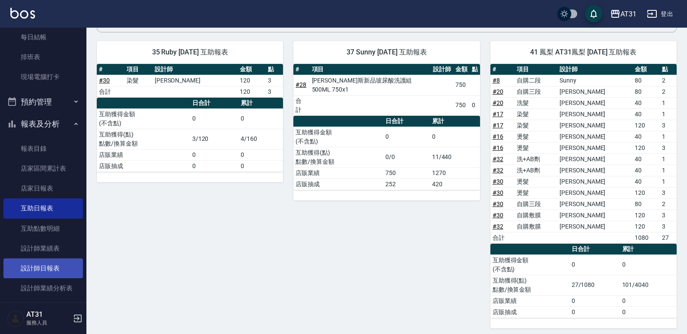
click at [48, 270] on link "設計師日報表" at bounding box center [42, 268] width 79 height 20
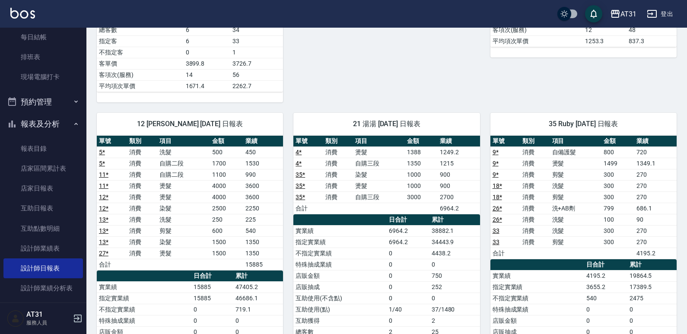
scroll to position [346, 0]
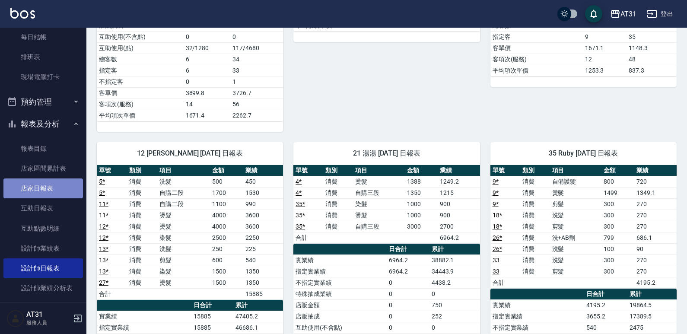
click at [70, 190] on link "店家日報表" at bounding box center [42, 188] width 79 height 20
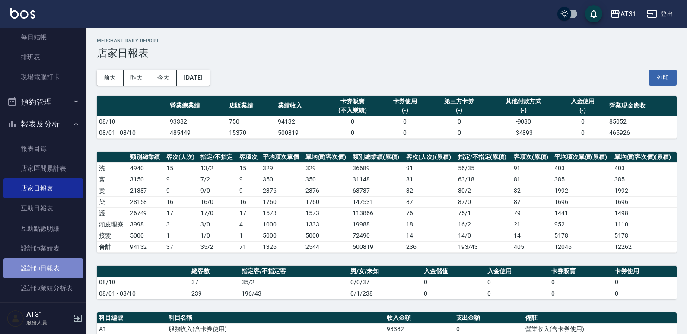
click at [54, 263] on link "設計師日報表" at bounding box center [42, 268] width 79 height 20
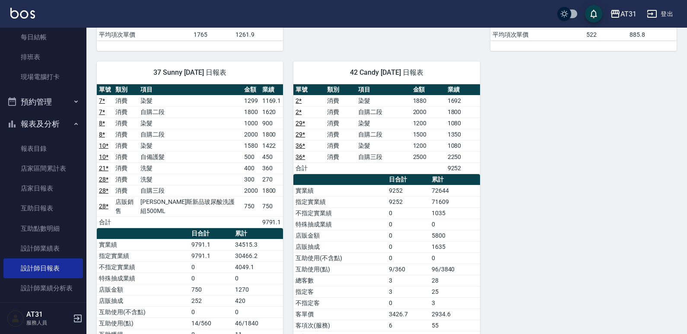
scroll to position [772, 0]
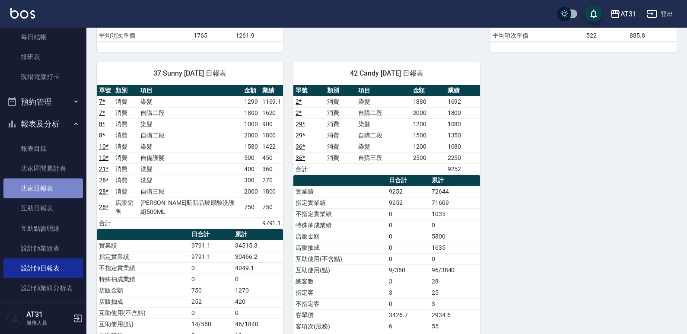
click at [59, 180] on link "店家日報表" at bounding box center [42, 188] width 79 height 20
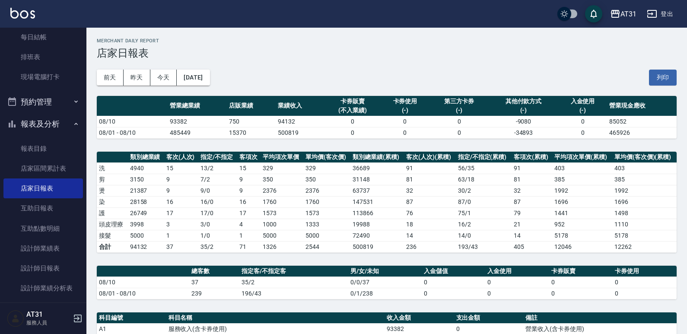
scroll to position [43, 0]
